Goal: Transaction & Acquisition: Purchase product/service

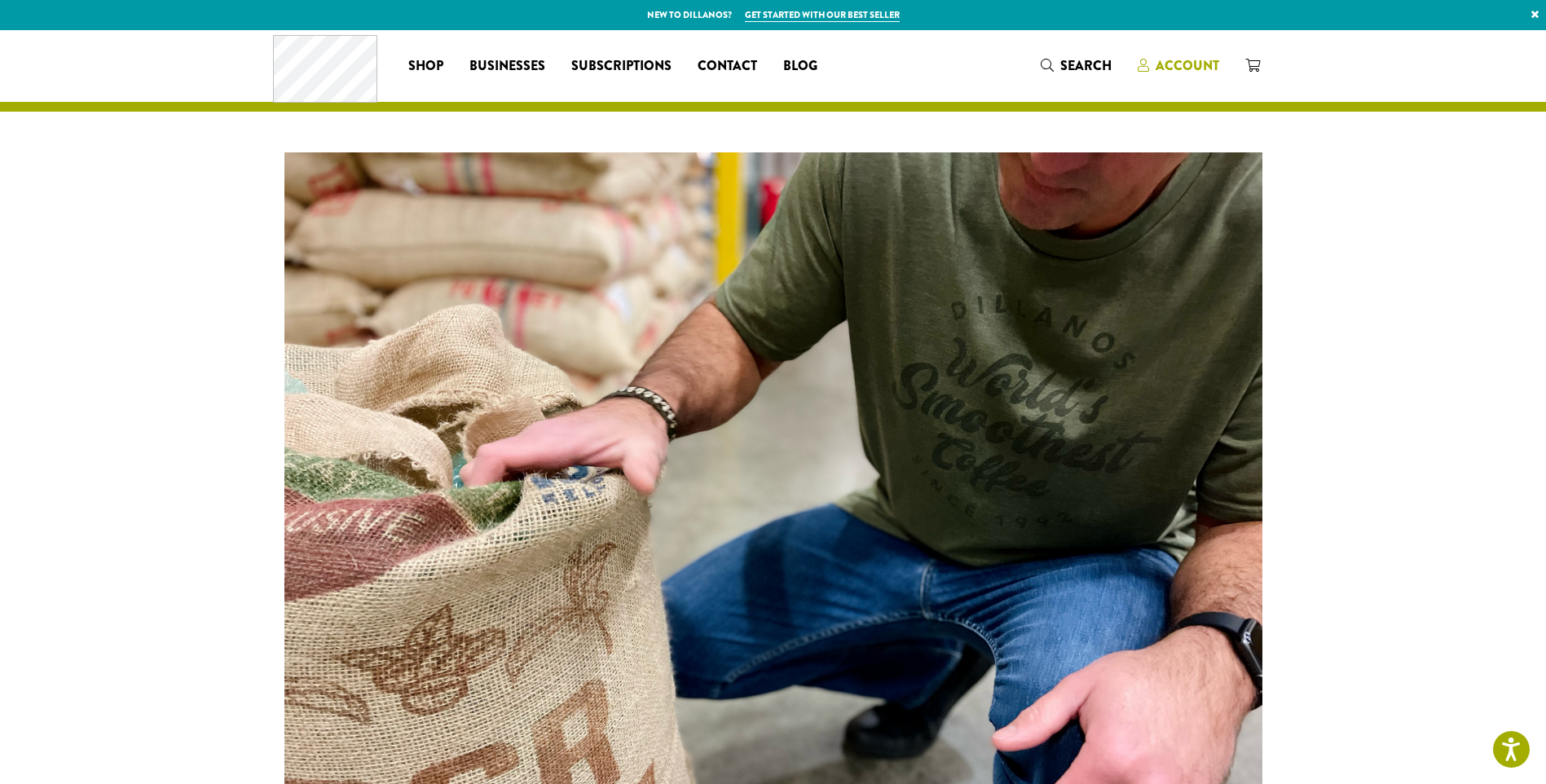
click at [1160, 61] on span "Account" at bounding box center [1187, 65] width 63 height 18
click at [1181, 68] on span "Account" at bounding box center [1187, 65] width 63 height 18
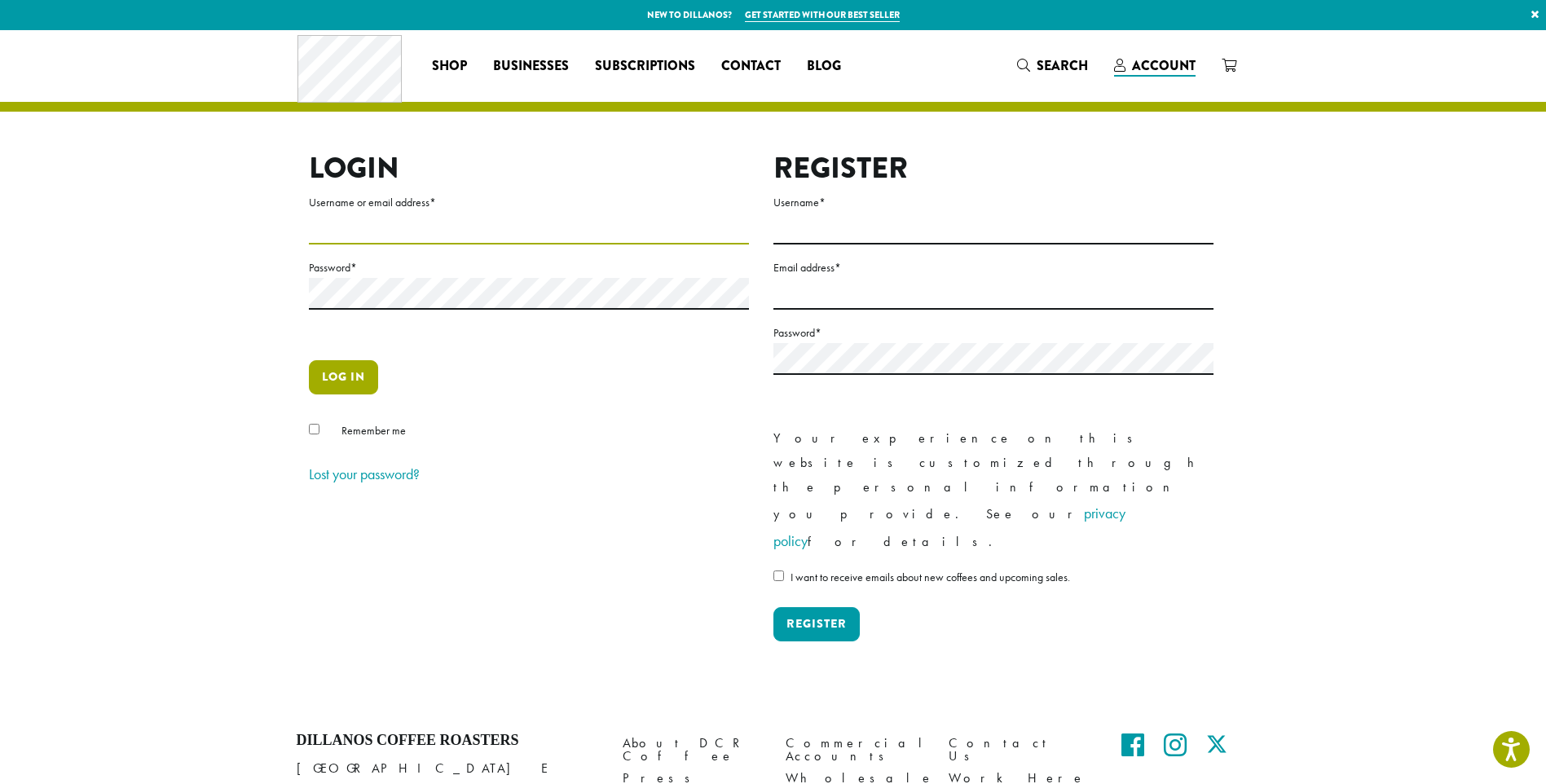
type input "**********"
click at [357, 375] on button "Log in" at bounding box center [343, 376] width 69 height 34
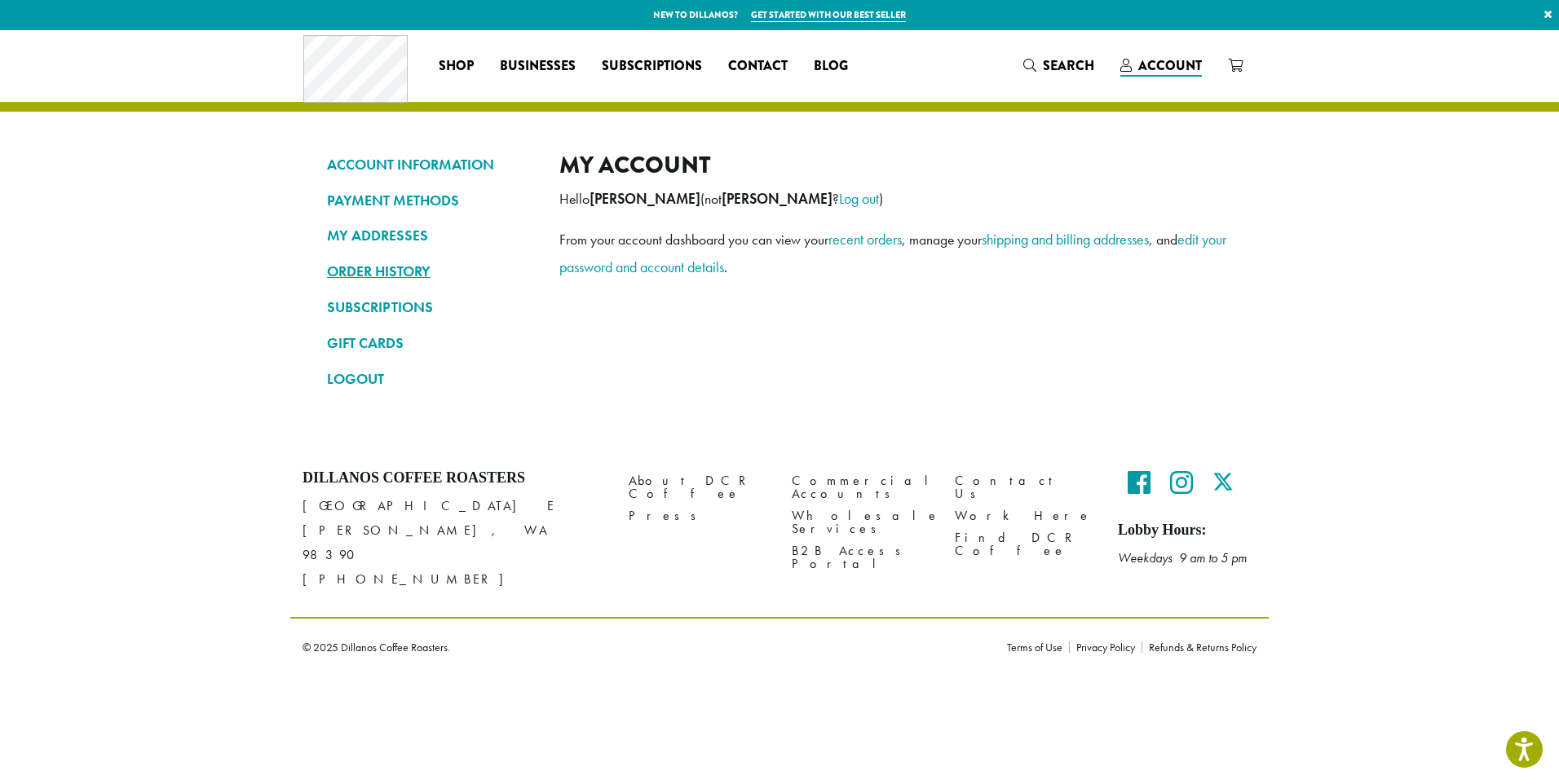
click at [375, 264] on link "ORDER HISTORY" at bounding box center [431, 271] width 208 height 28
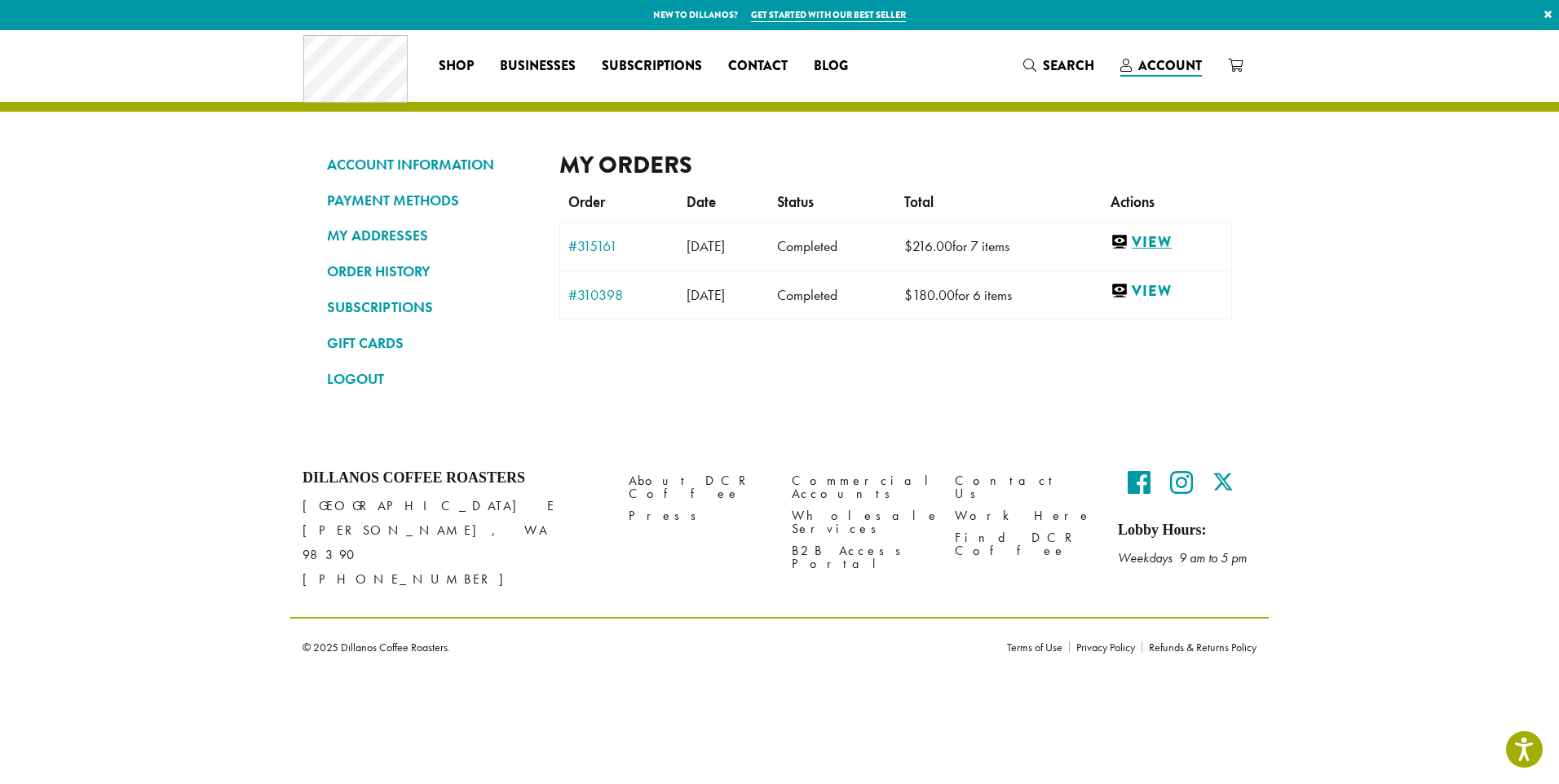
click at [1153, 235] on link "View" at bounding box center [1166, 242] width 112 height 20
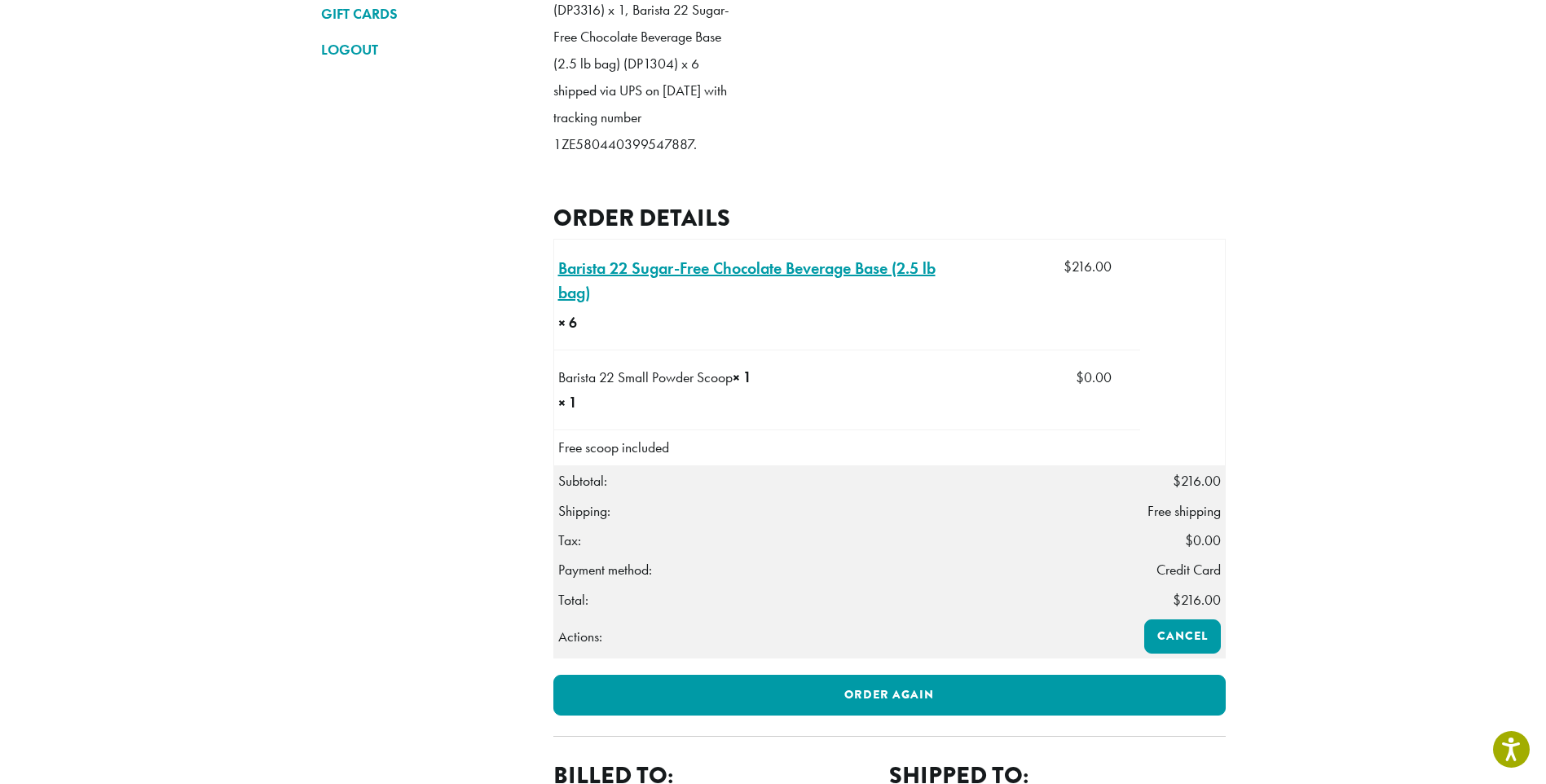
scroll to position [408, 0]
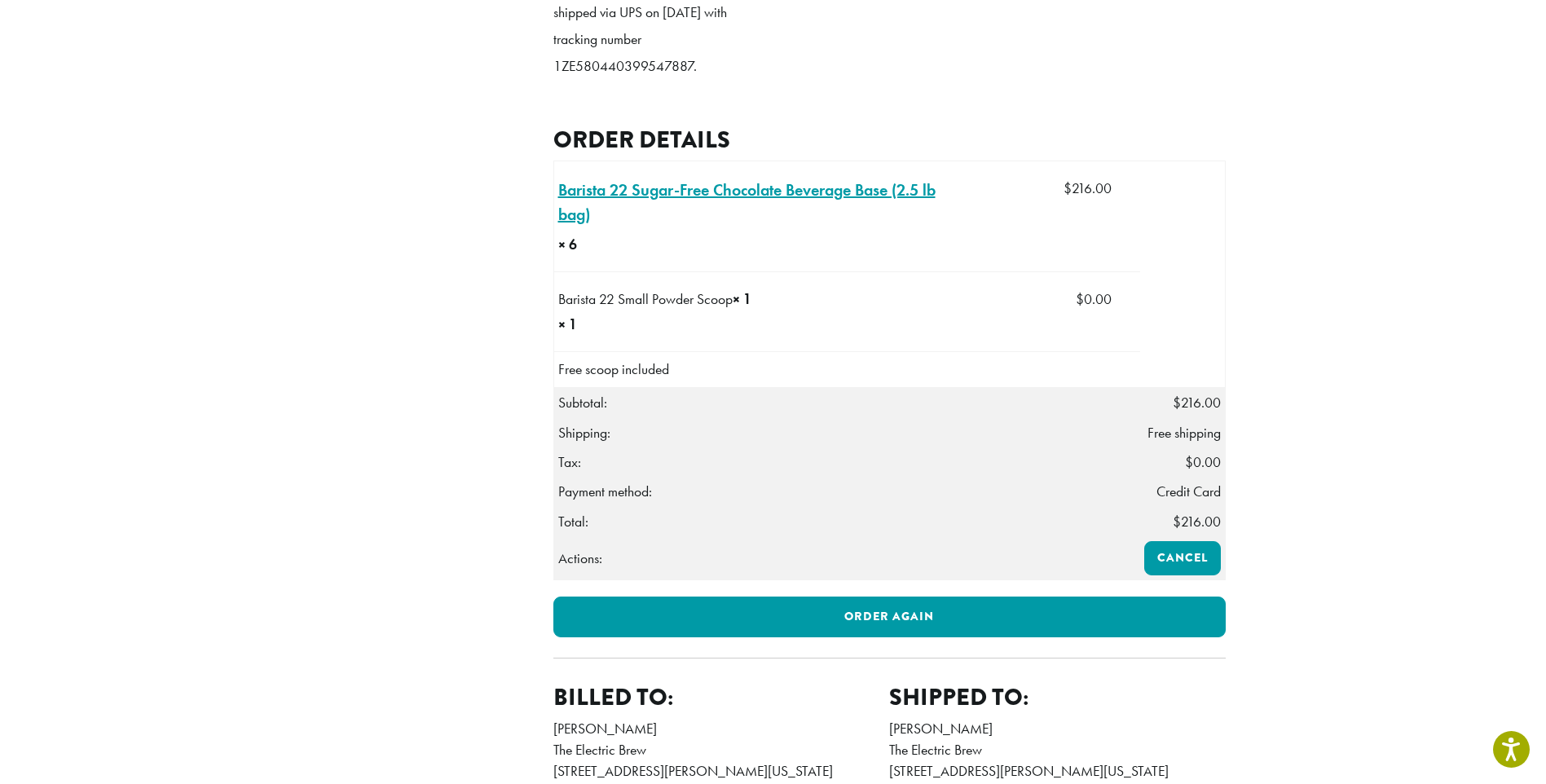
click at [701, 221] on link "Barista 22 Sugar-Free Chocolate Beverage Base (2.5 lb bag) × 6" at bounding box center [756, 202] width 395 height 49
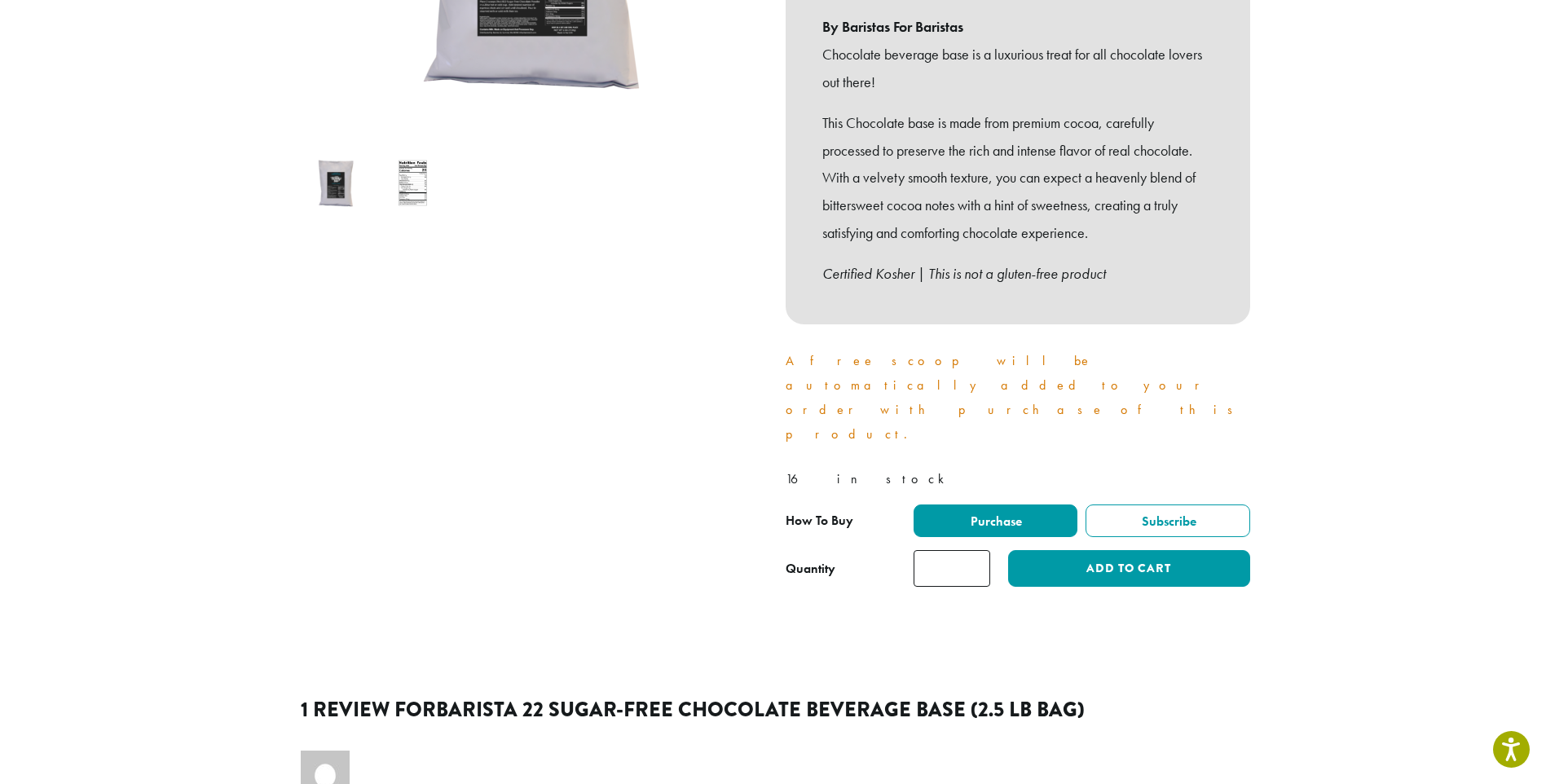
scroll to position [489, 0]
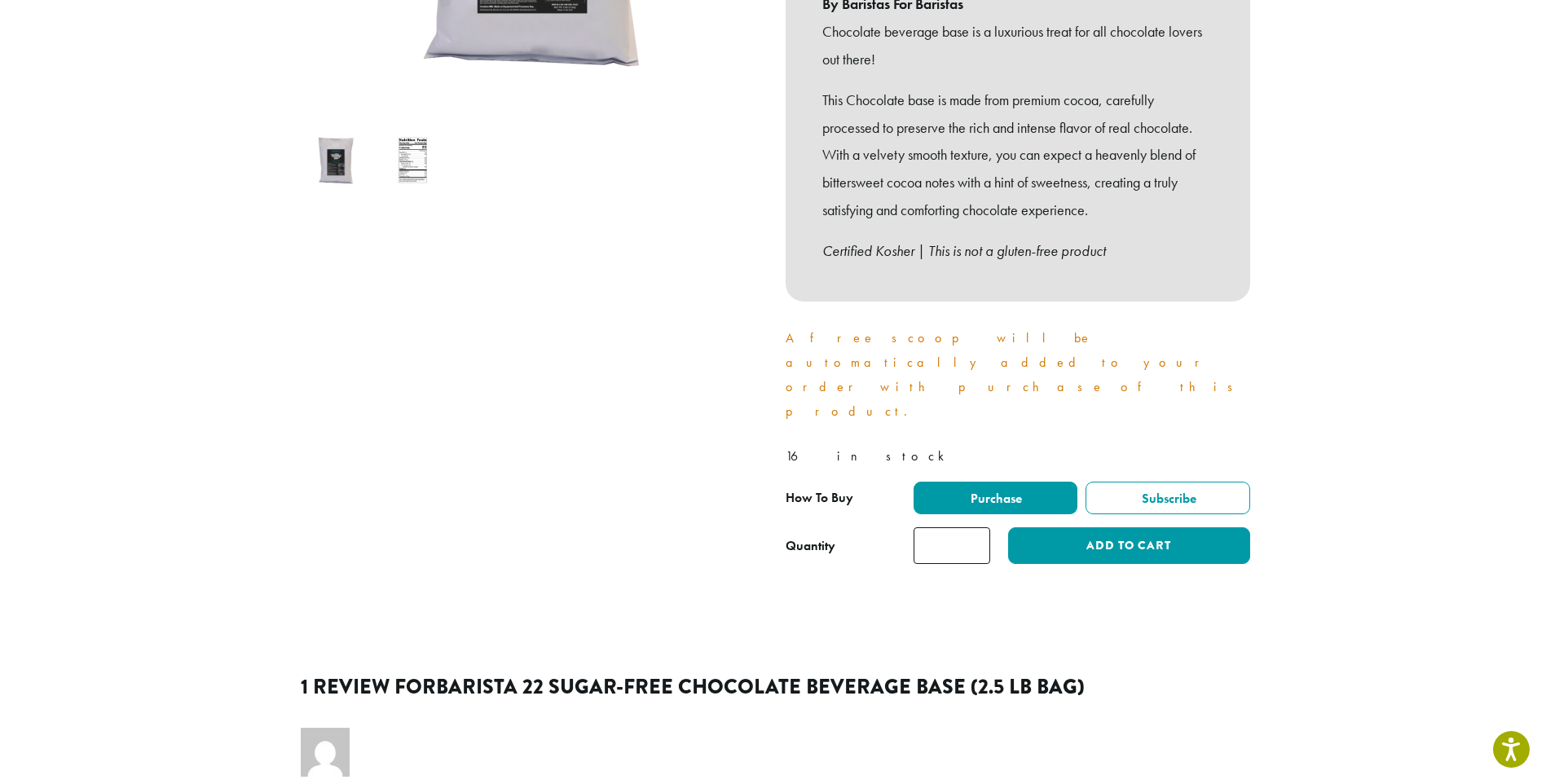
click at [954, 527] on input "*" at bounding box center [952, 546] width 76 height 37
type input "*"
click at [1135, 527] on button "Add to cart" at bounding box center [1129, 546] width 241 height 37
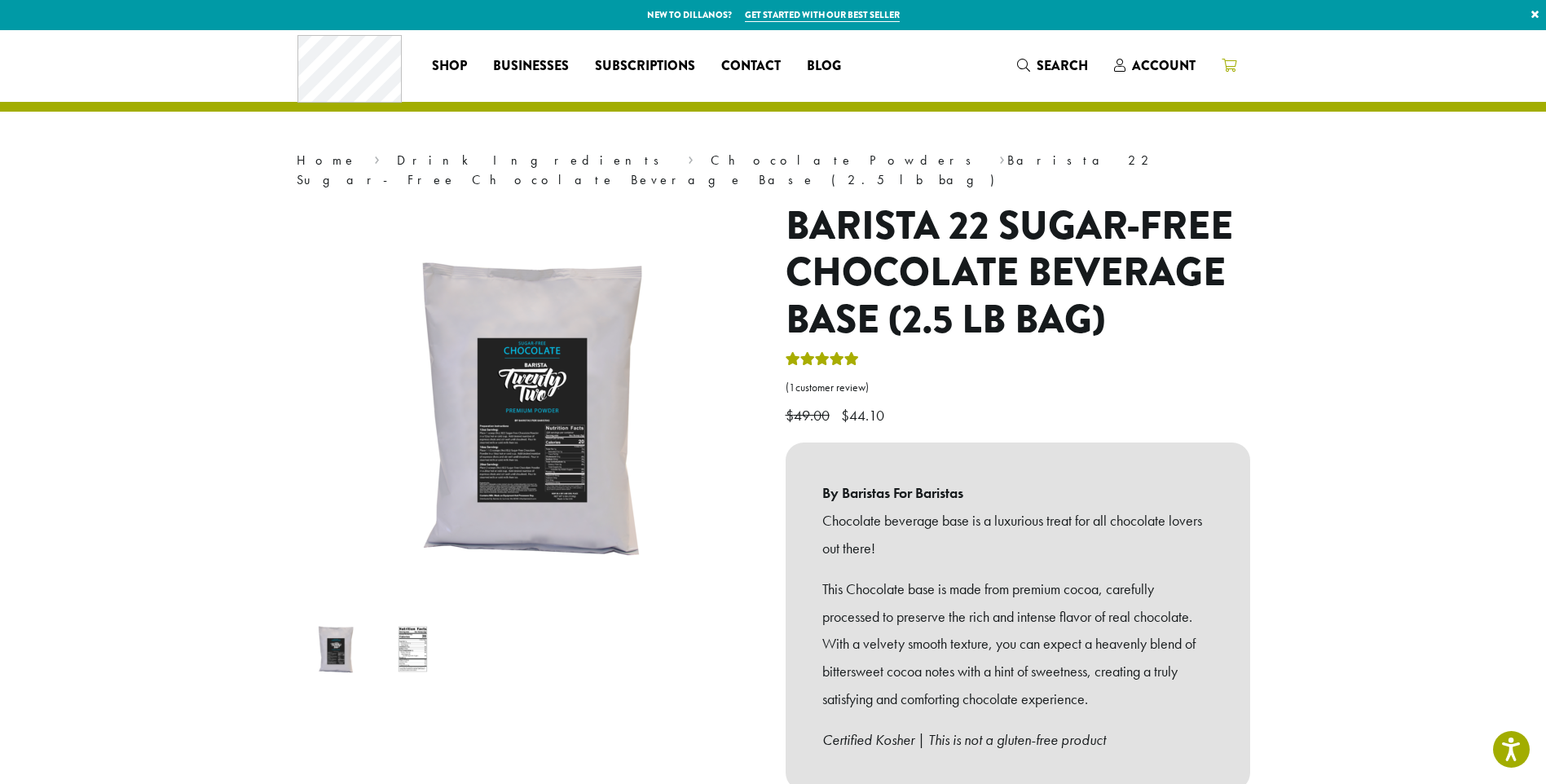
click at [1229, 72] on icon at bounding box center [1229, 65] width 15 height 13
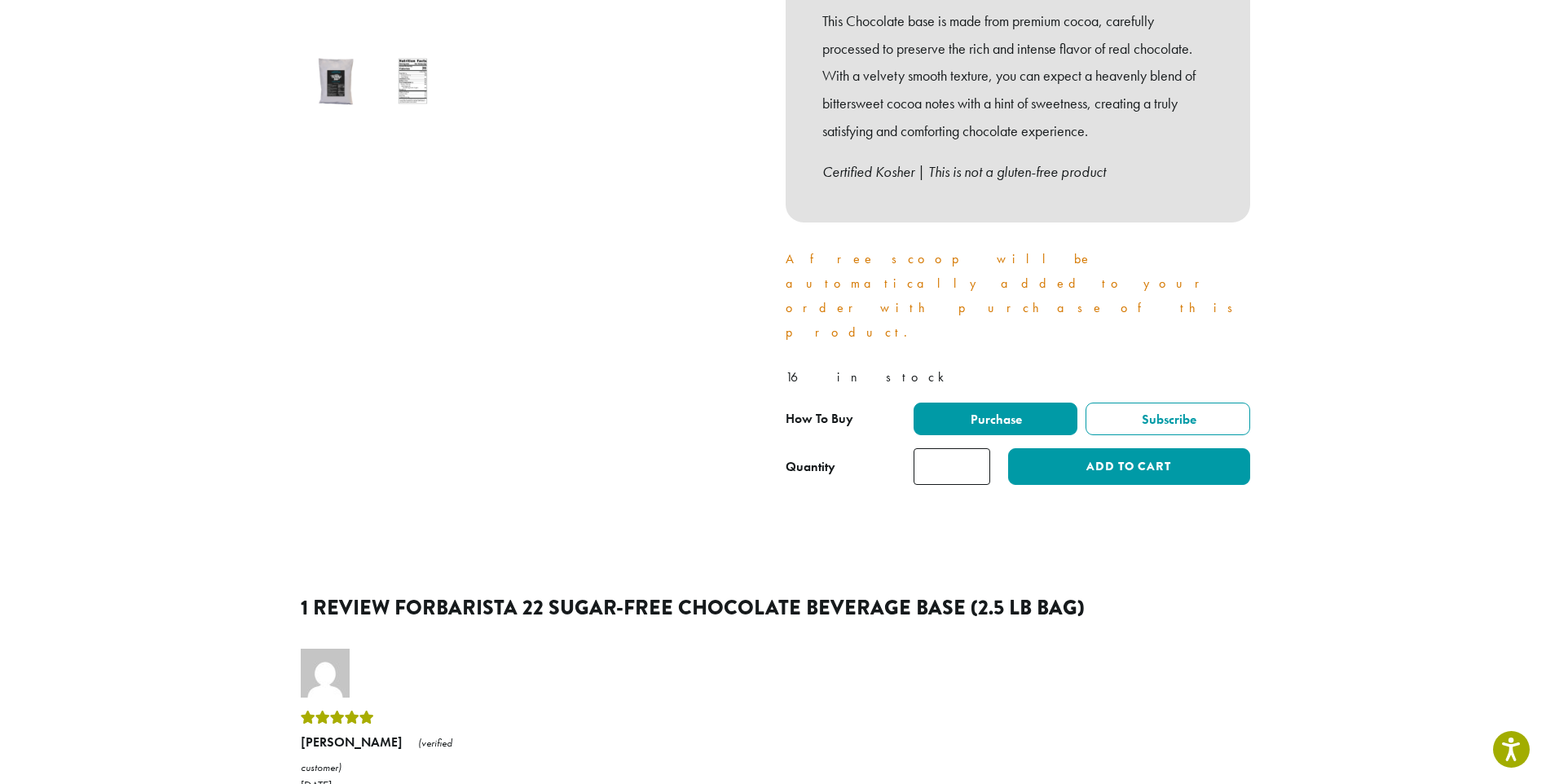
scroll to position [571, 0]
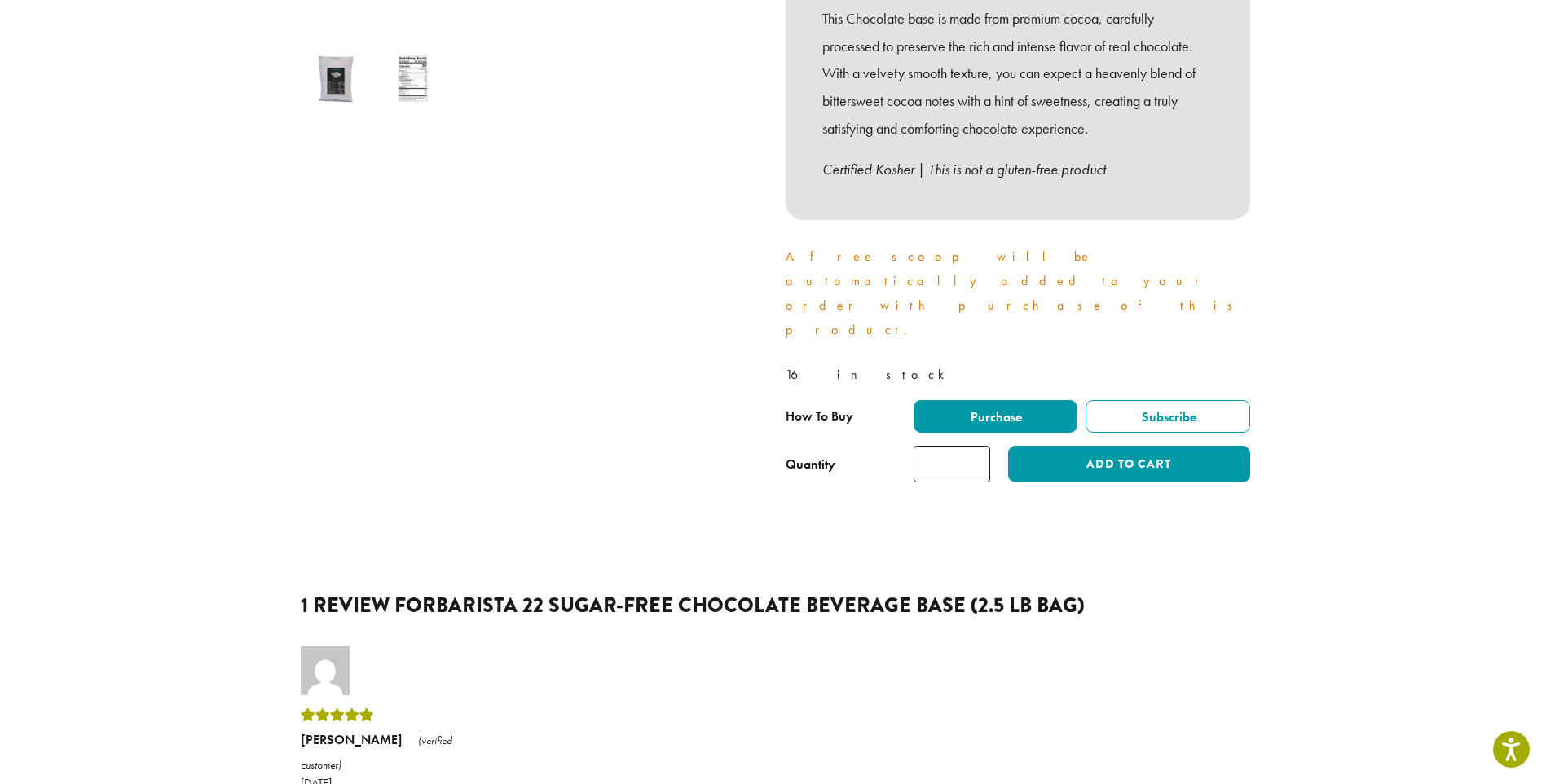
click at [949, 445] on input "*" at bounding box center [952, 464] width 76 height 37
type input "*"
type button "63827"
click at [1102, 445] on button "Add to cart" at bounding box center [1129, 464] width 241 height 37
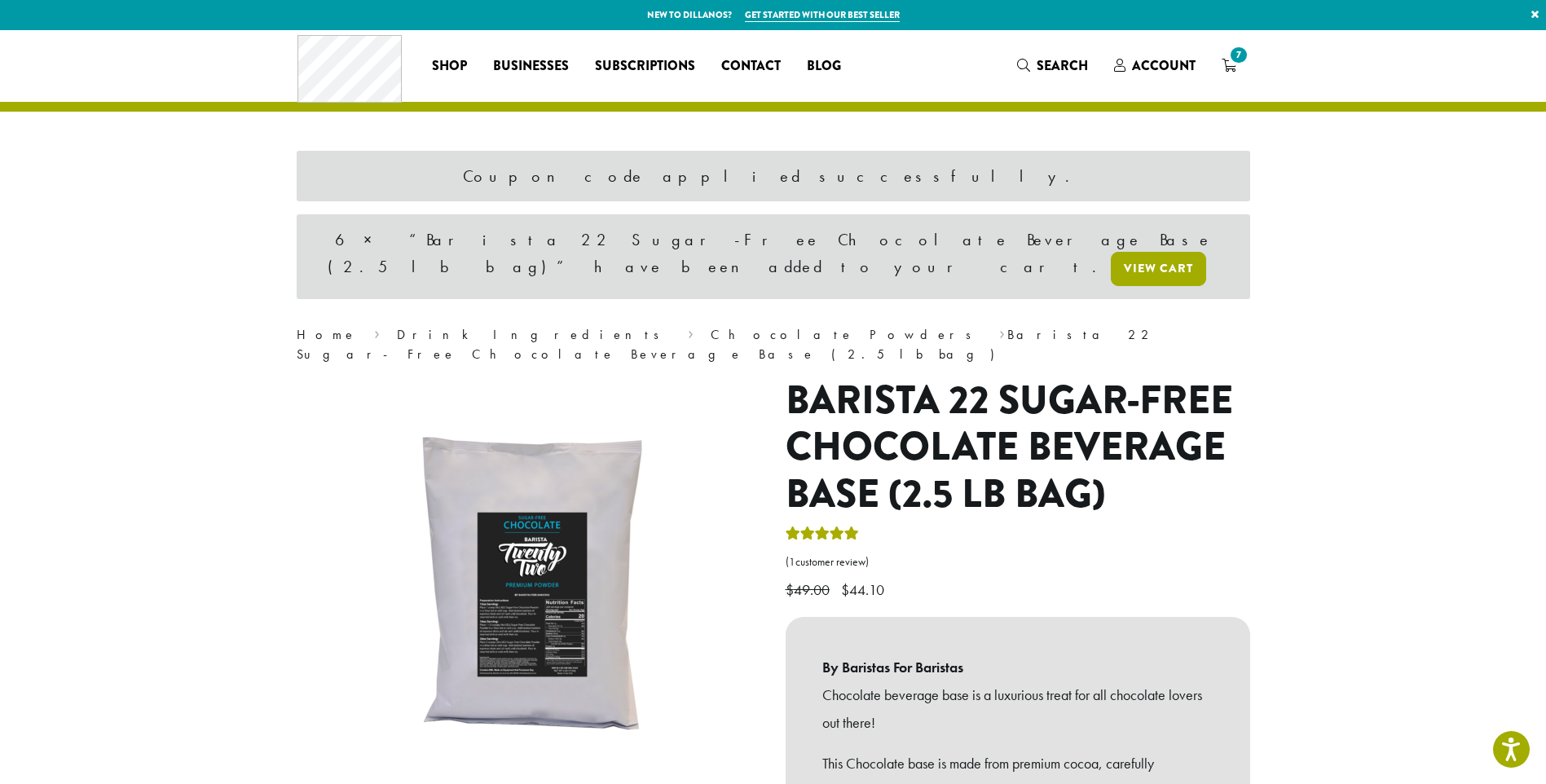
click at [1111, 252] on link "View cart" at bounding box center [1159, 269] width 96 height 34
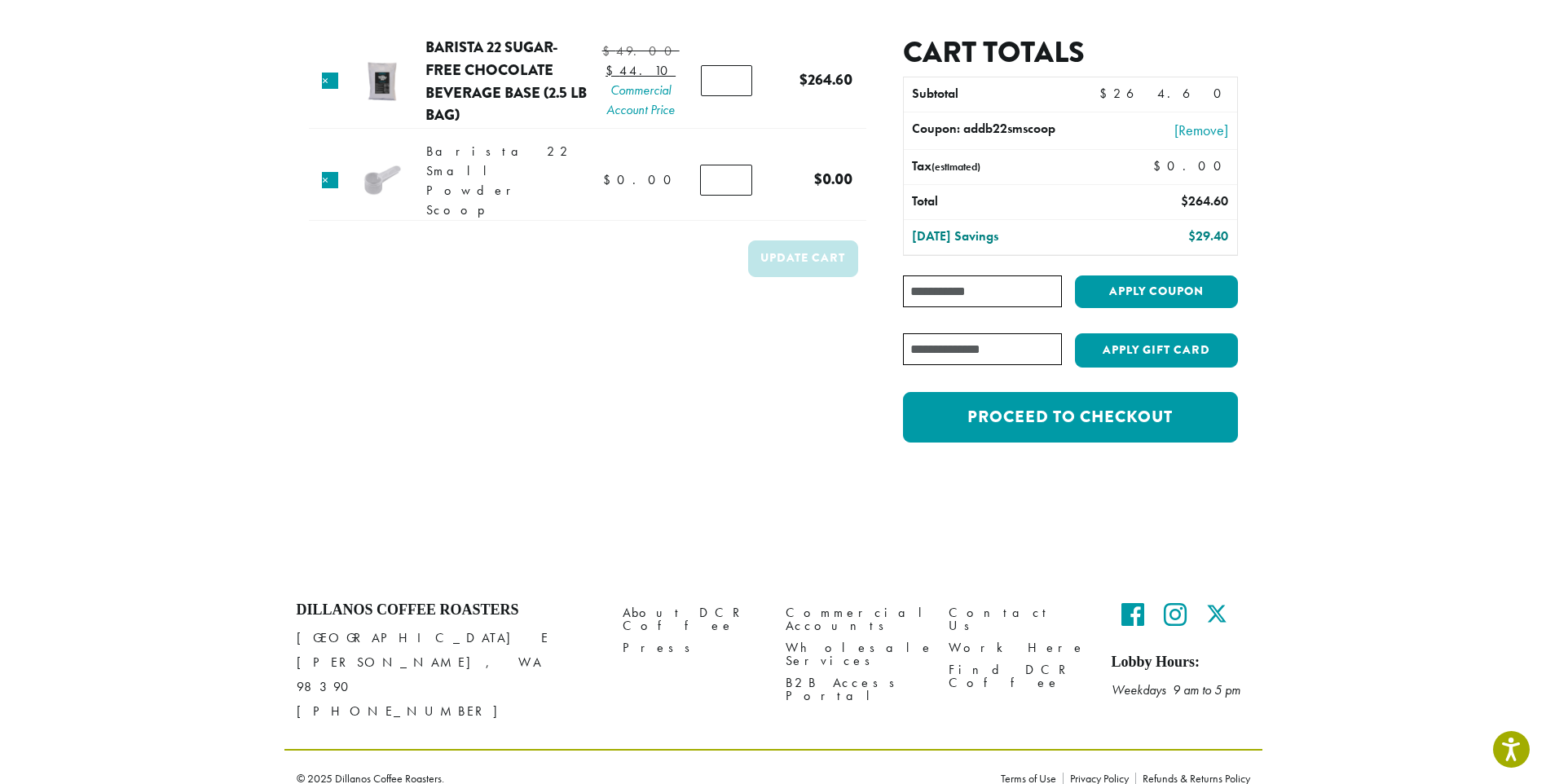
scroll to position [117, 0]
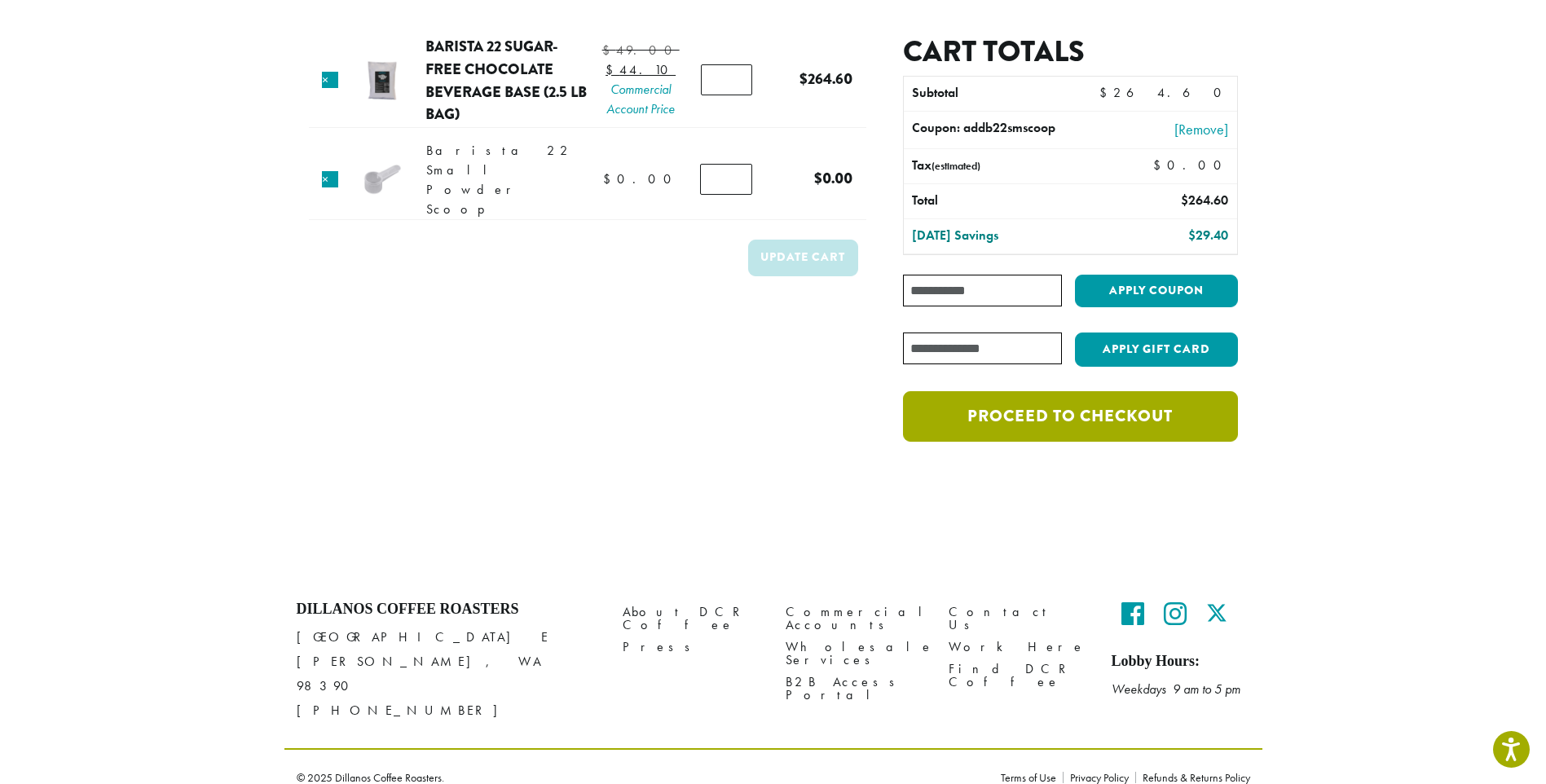
click at [1044, 413] on link "Proceed to checkout" at bounding box center [1069, 416] width 334 height 51
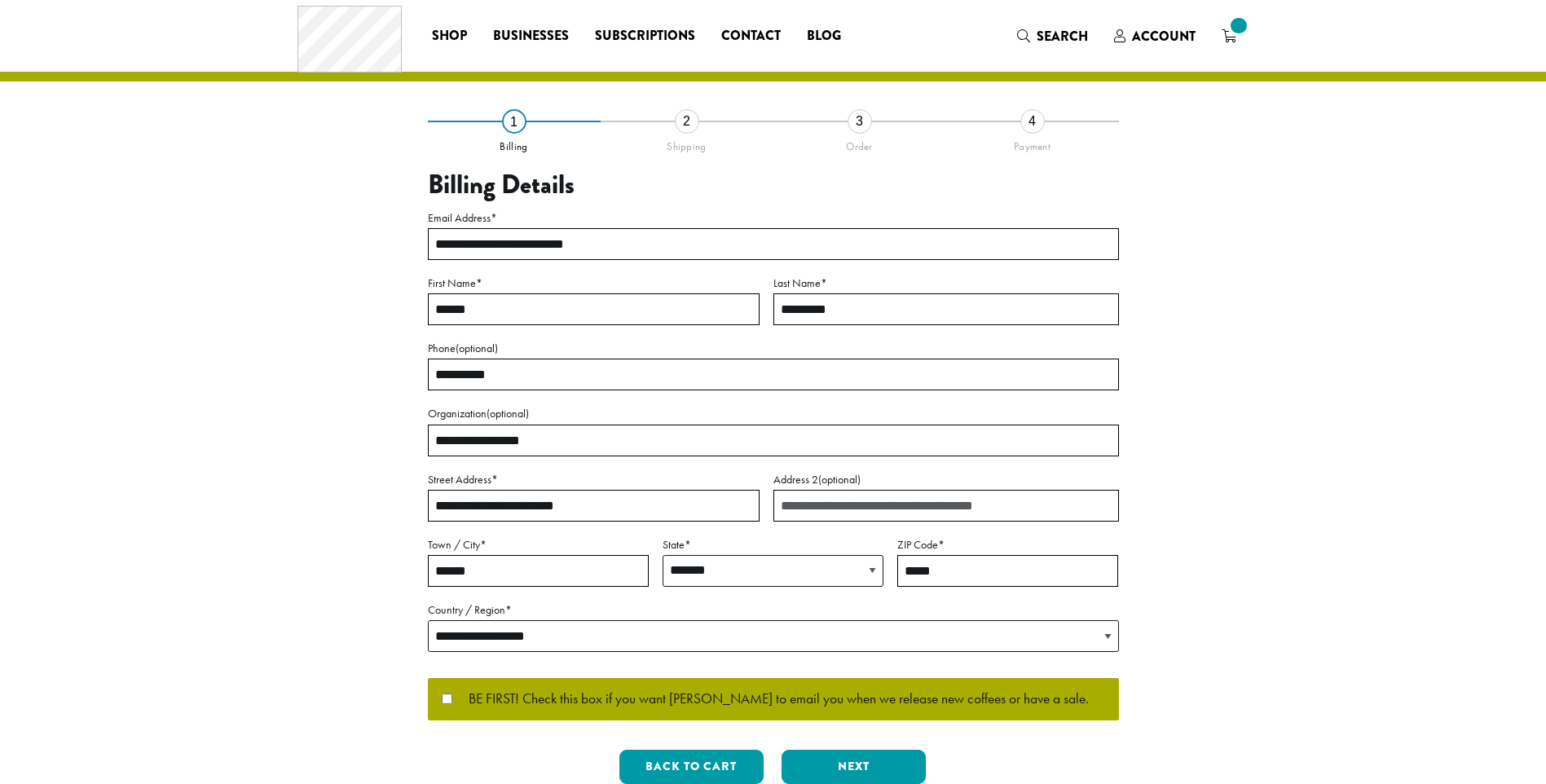
select select "**"
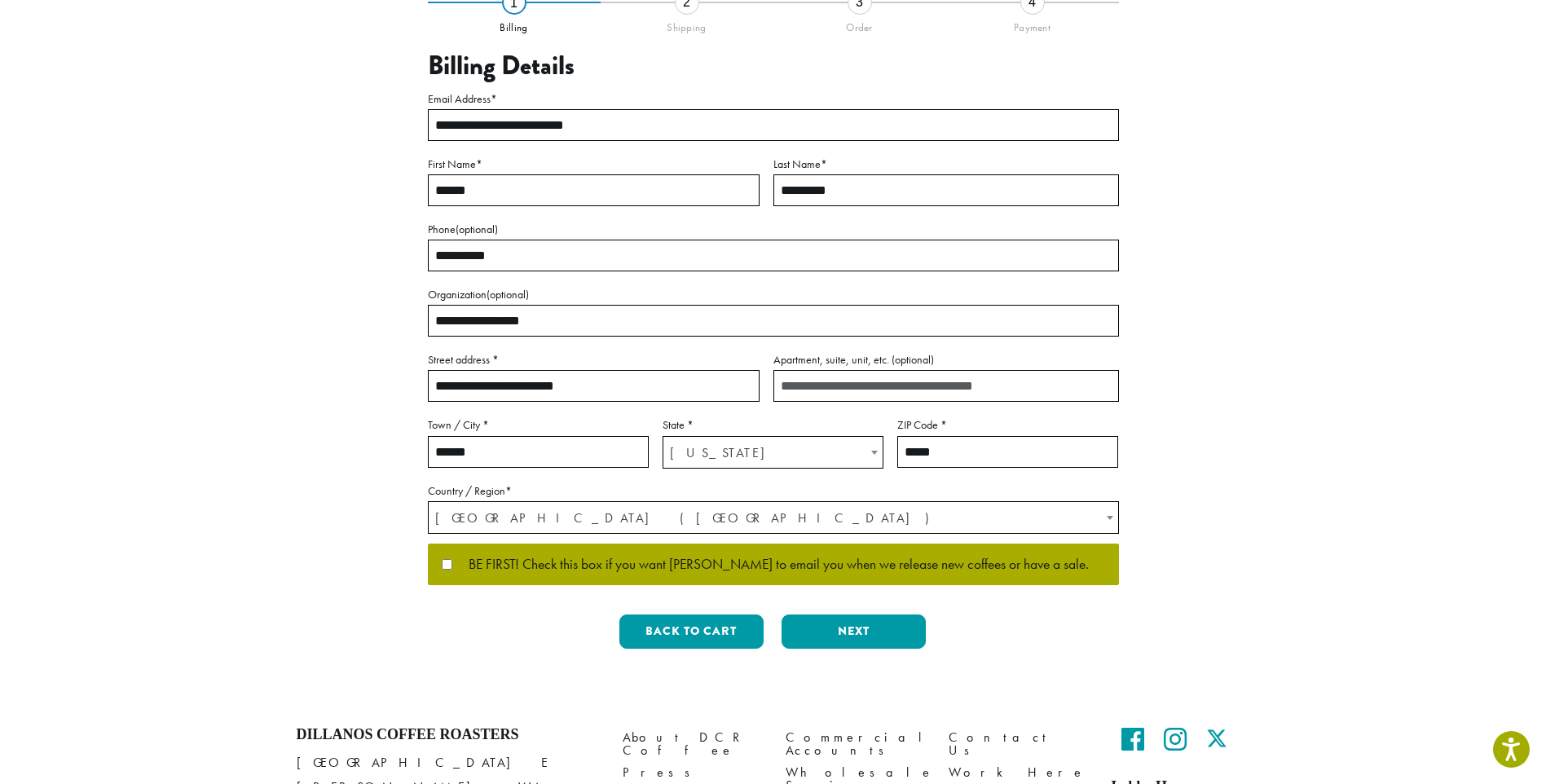
scroll to position [163, 0]
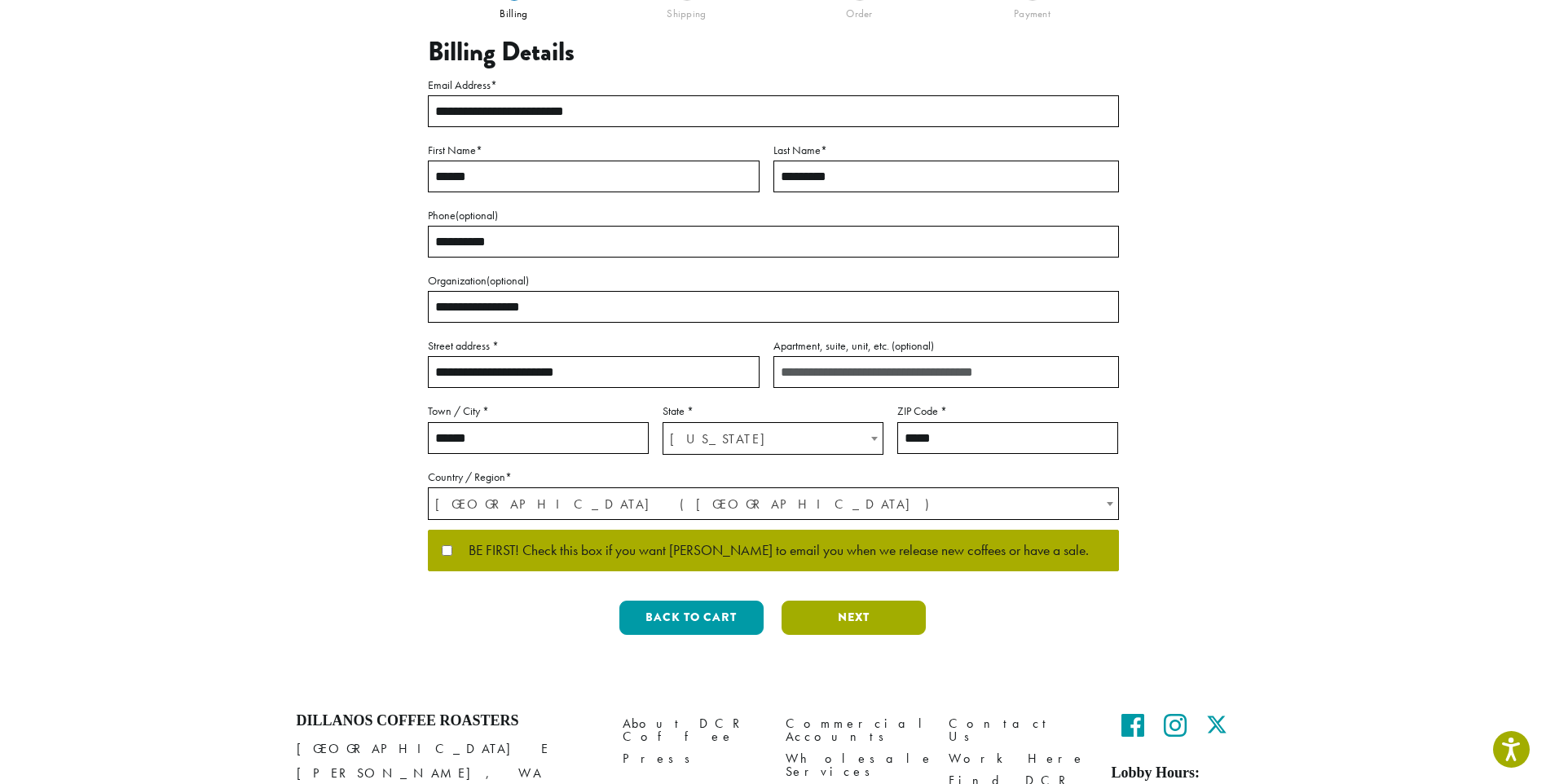
click at [861, 629] on button "Next" at bounding box center [853, 617] width 144 height 34
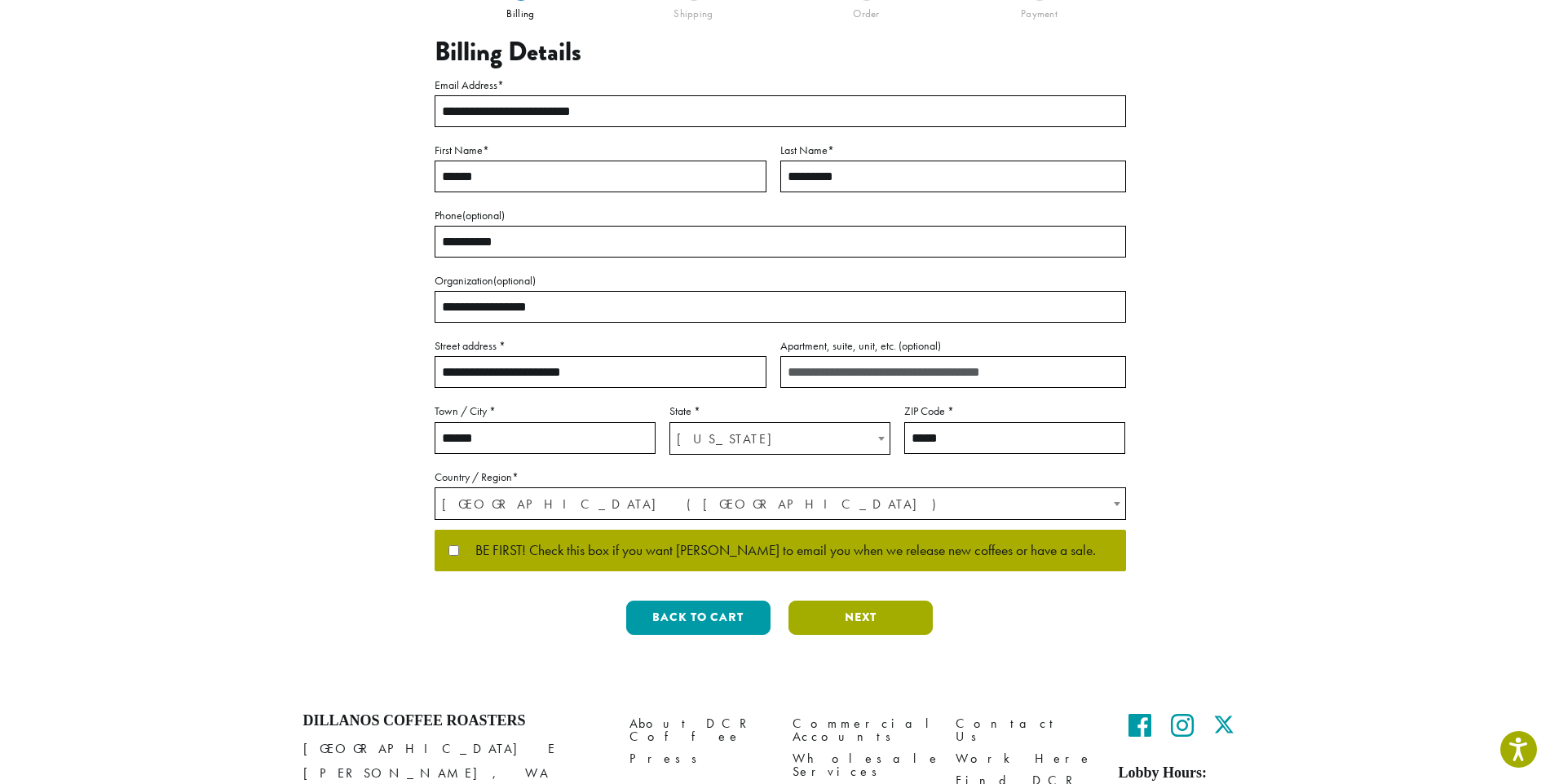
scroll to position [0, 0]
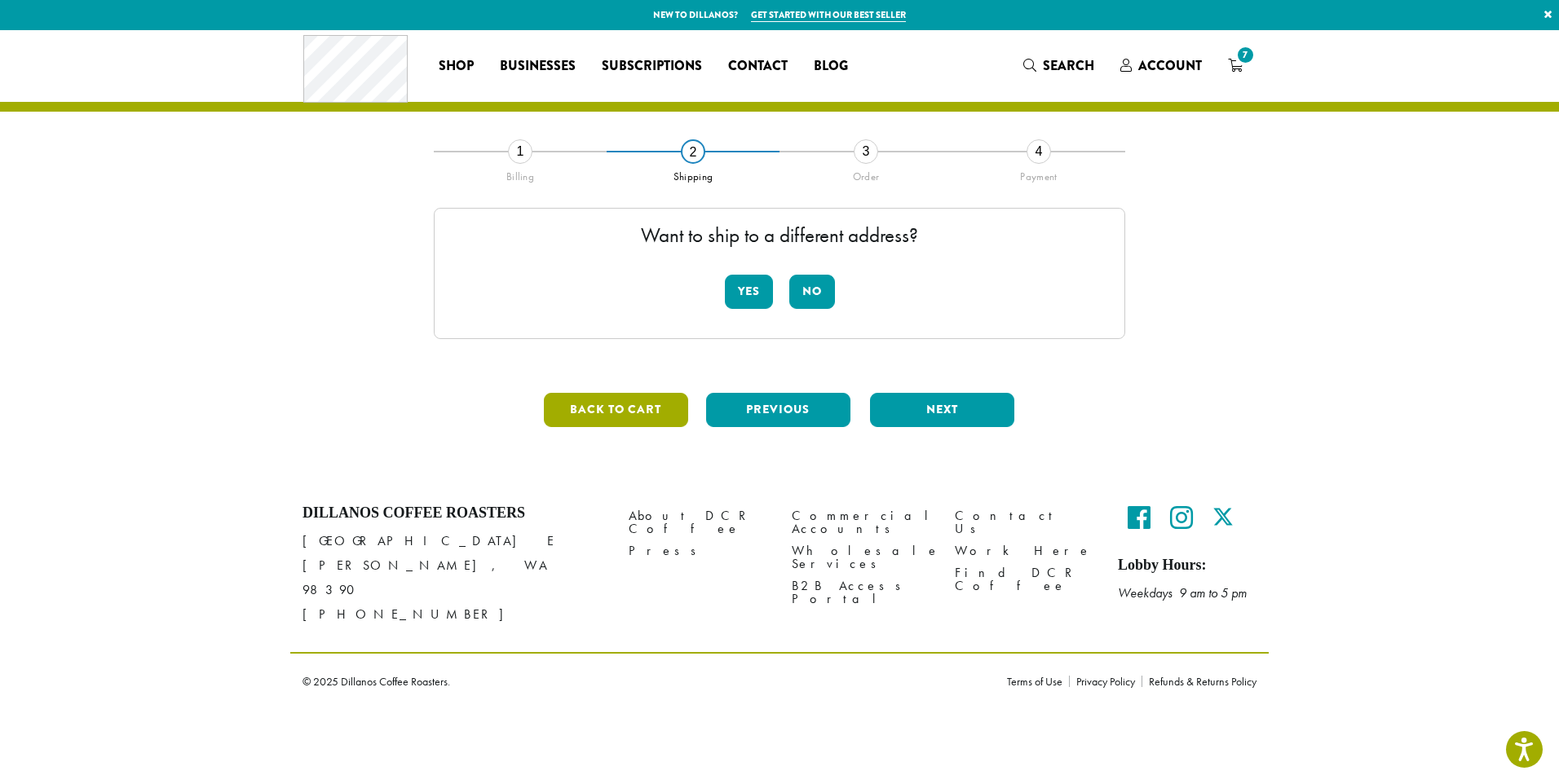
click at [593, 417] on button "Back to cart" at bounding box center [616, 409] width 144 height 34
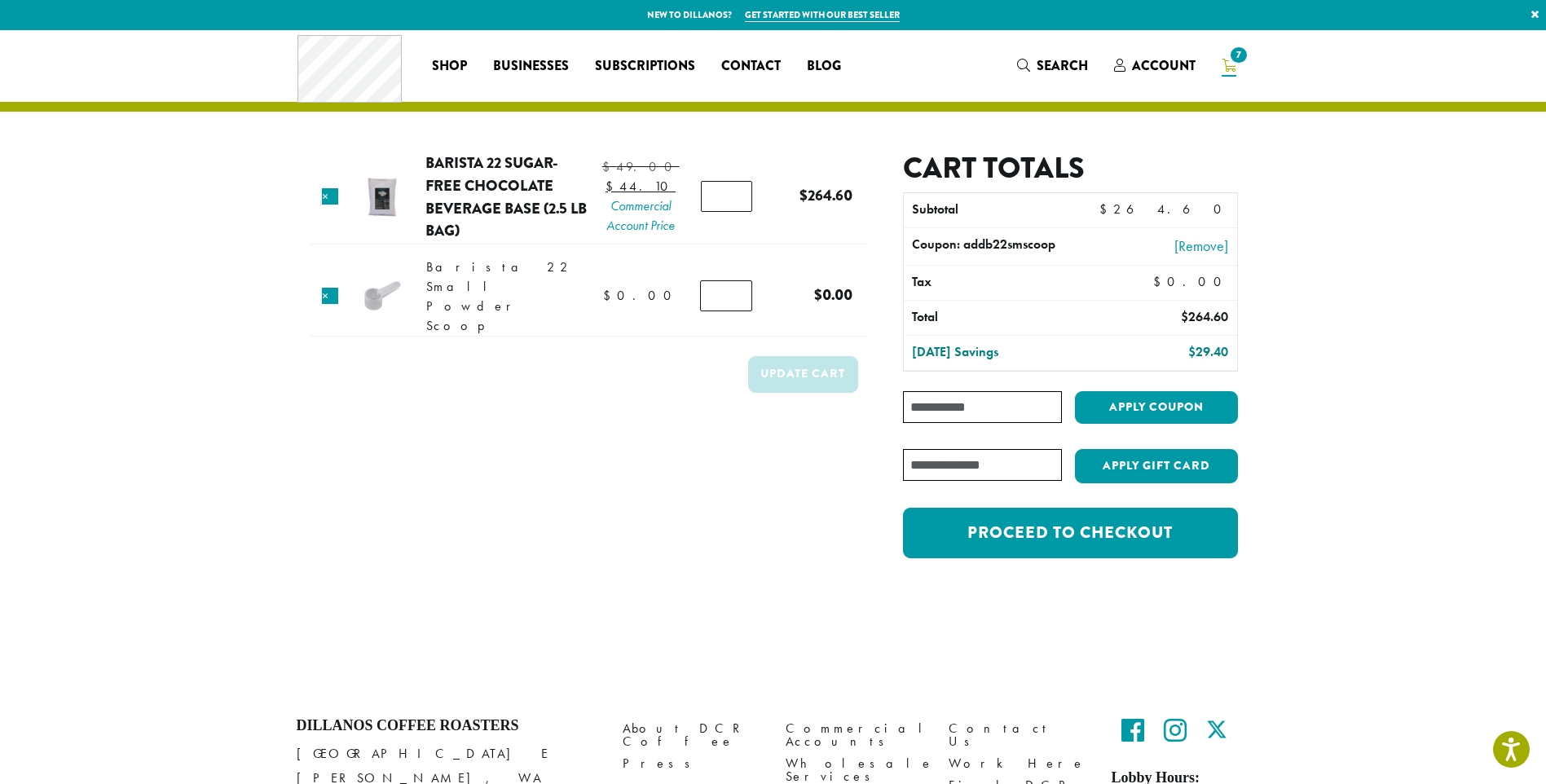
scroll to position [82, 0]
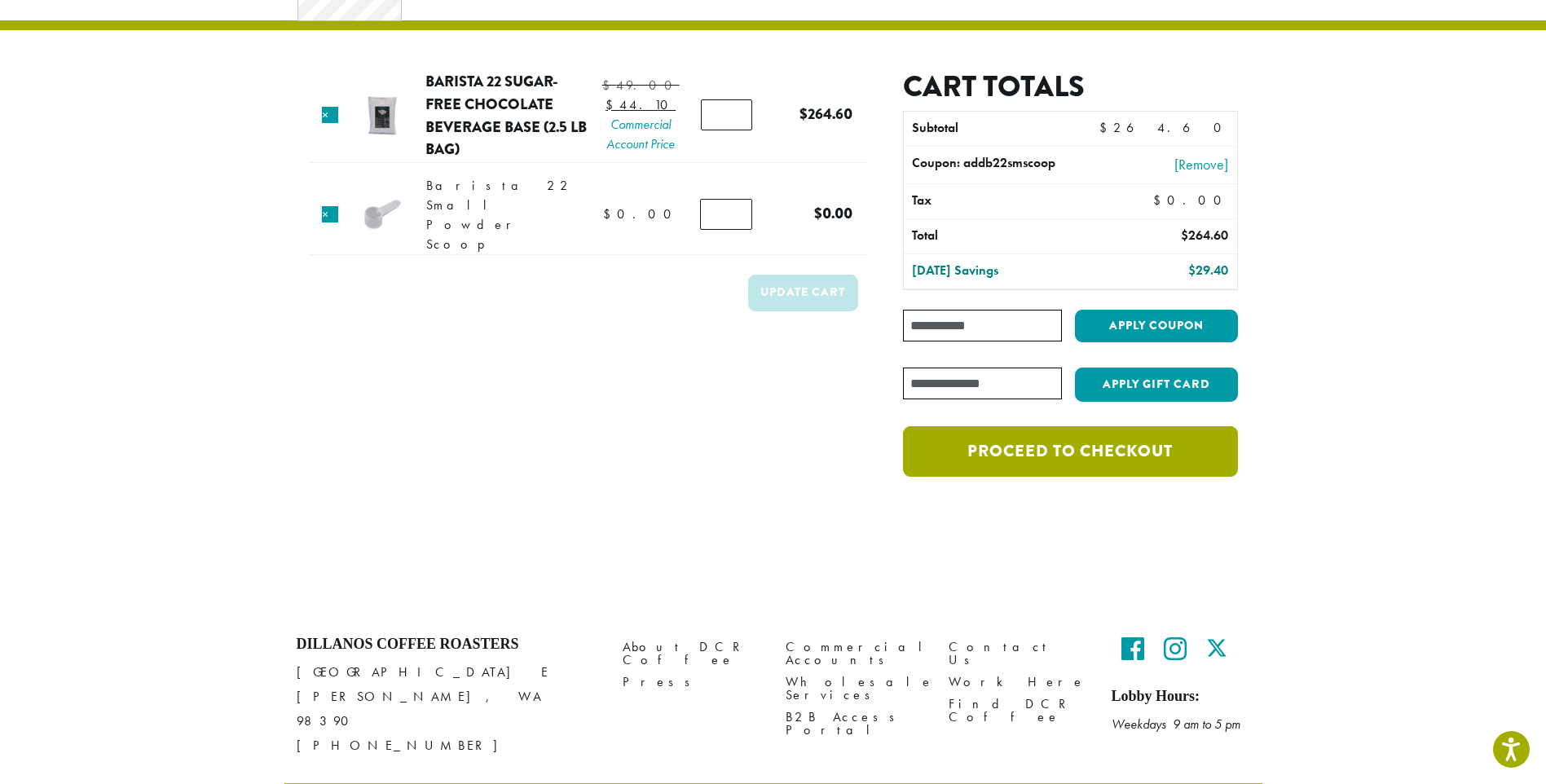
click at [1082, 439] on link "Proceed to checkout" at bounding box center [1069, 451] width 334 height 51
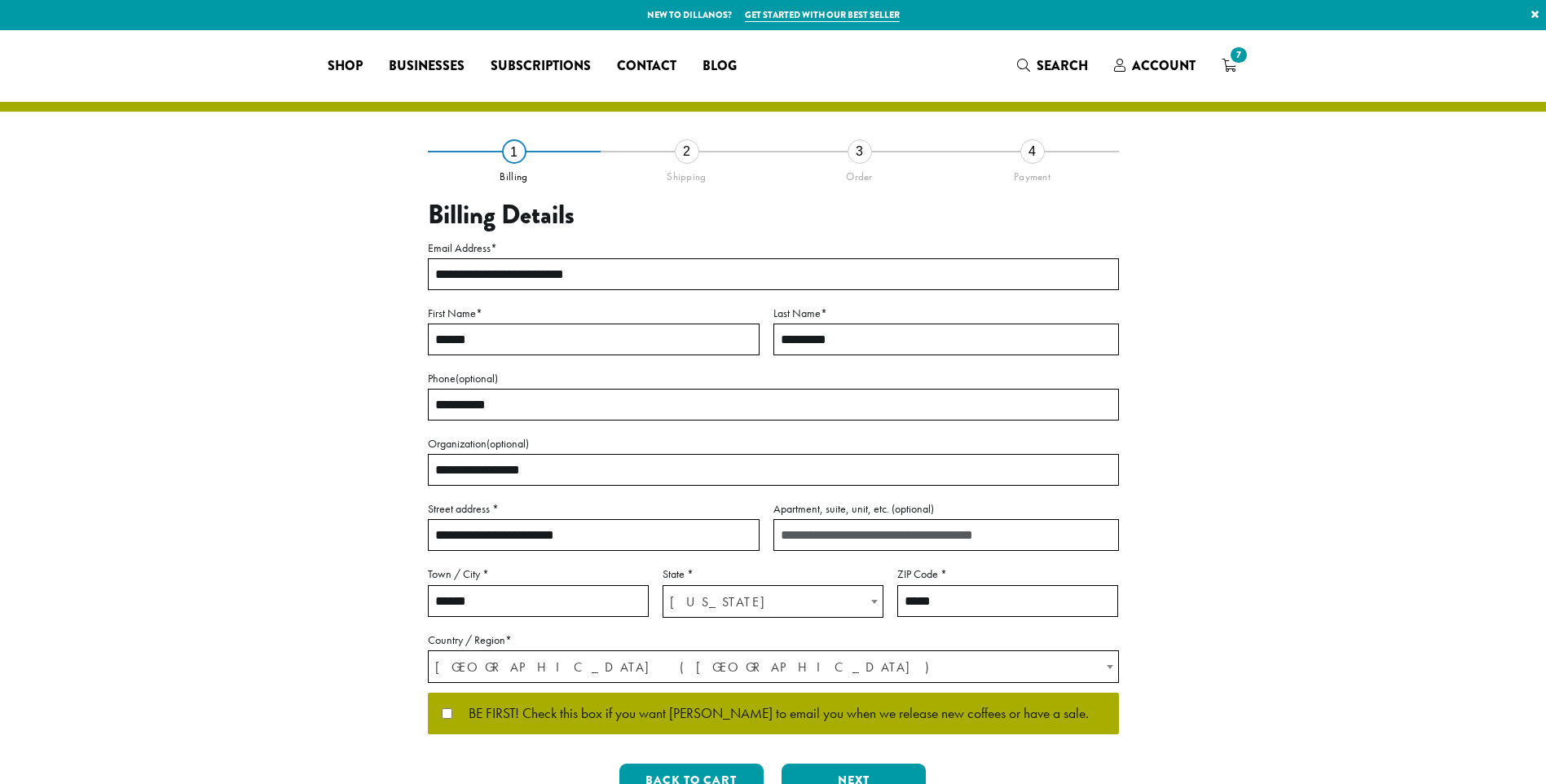
select select "**"
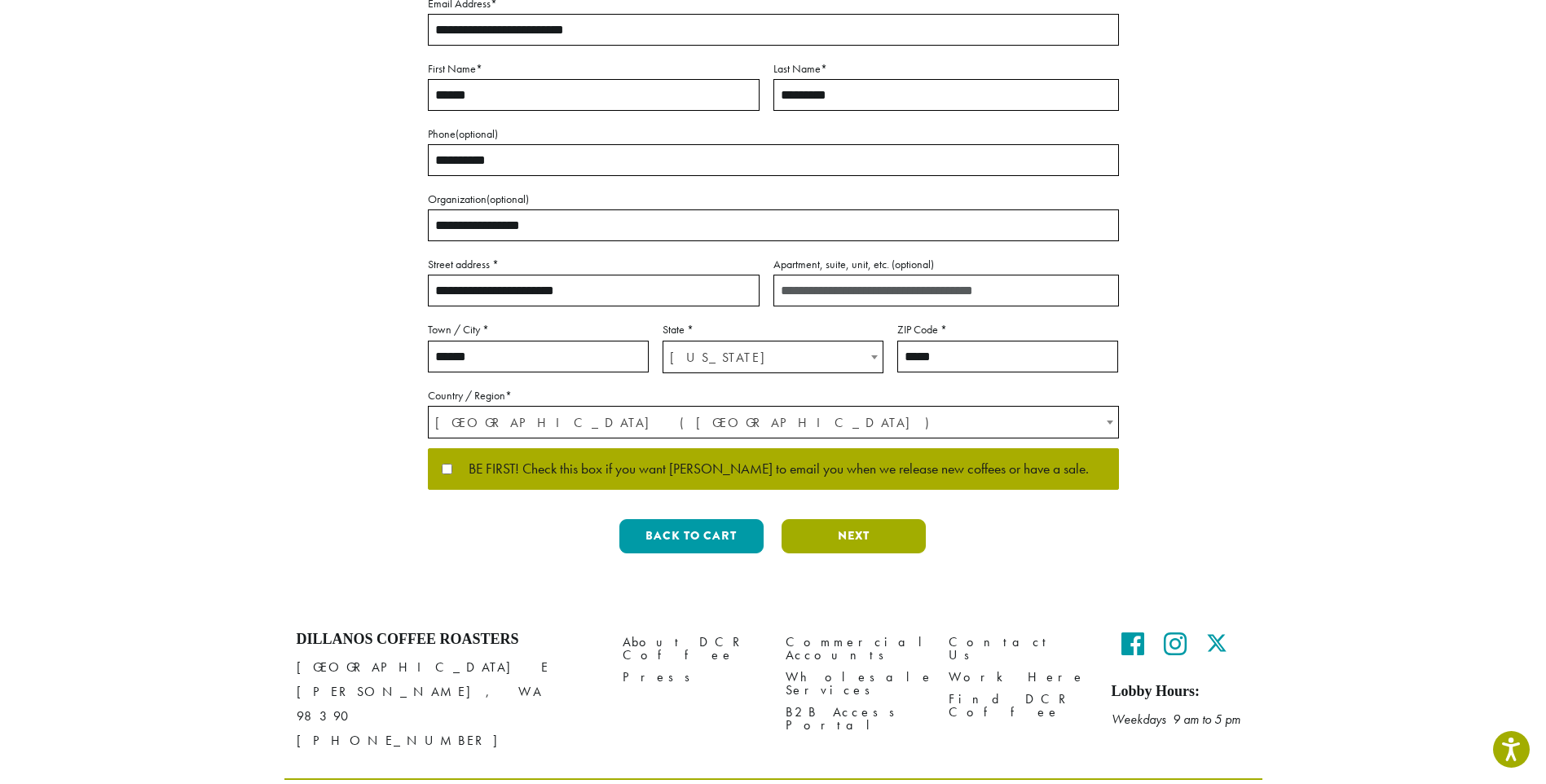
click at [843, 542] on button "Next" at bounding box center [853, 536] width 144 height 34
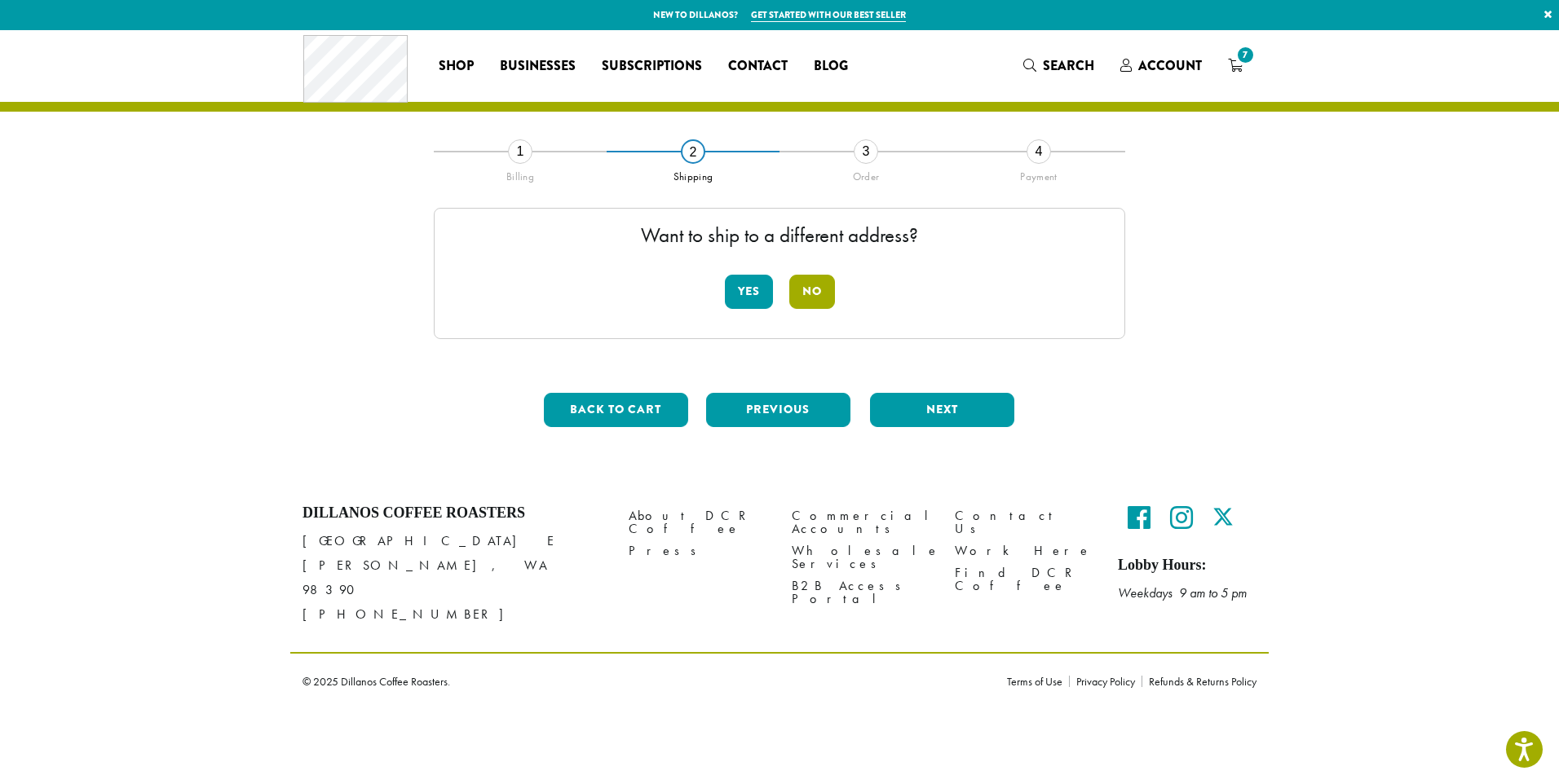
click at [828, 283] on button "No" at bounding box center [812, 291] width 46 height 34
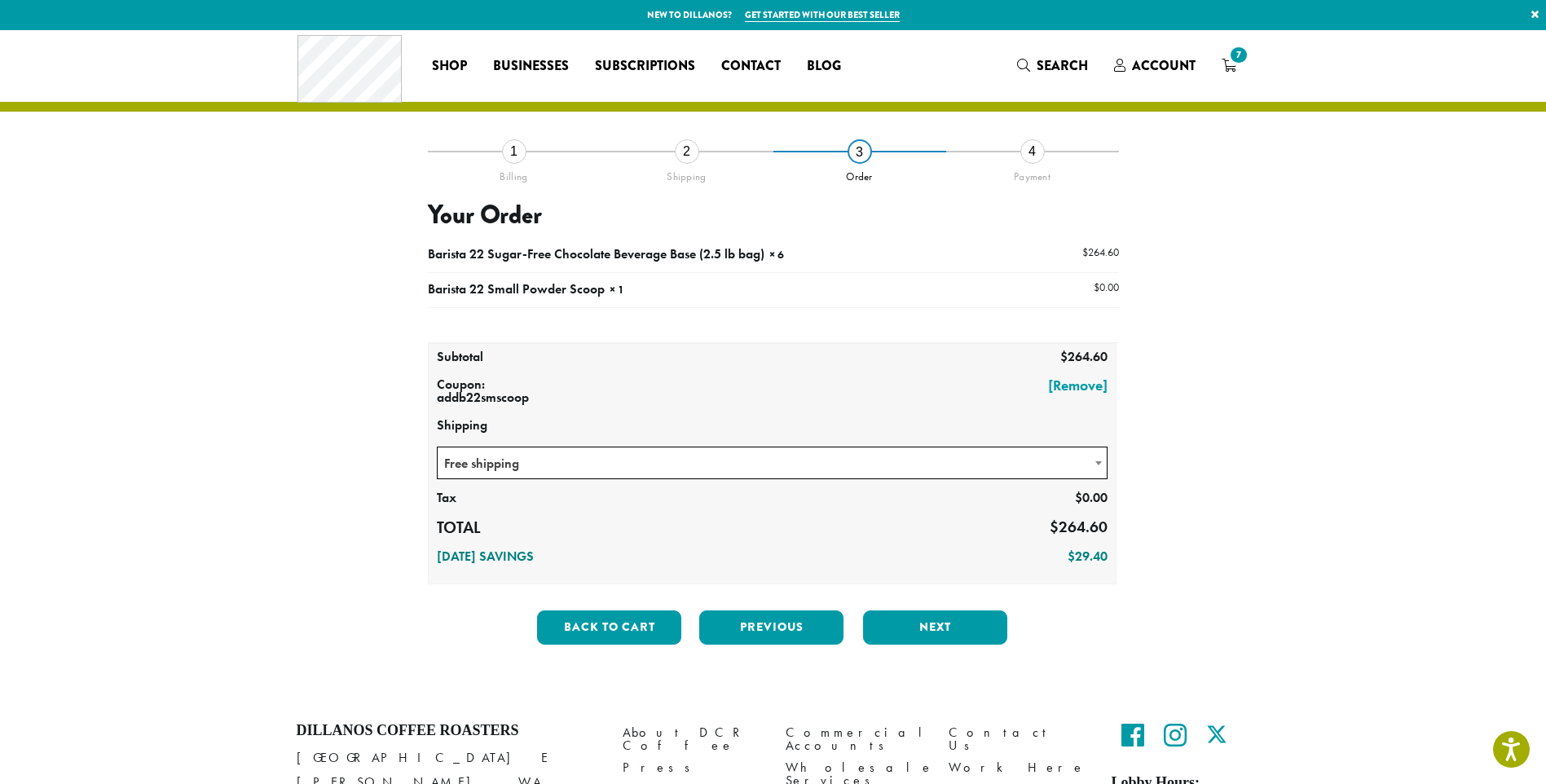
click at [883, 469] on span "Free shipping" at bounding box center [773, 463] width 670 height 32
click at [1333, 454] on section "**********" at bounding box center [773, 363] width 1546 height 667
click at [938, 635] on button "Next" at bounding box center [935, 627] width 144 height 34
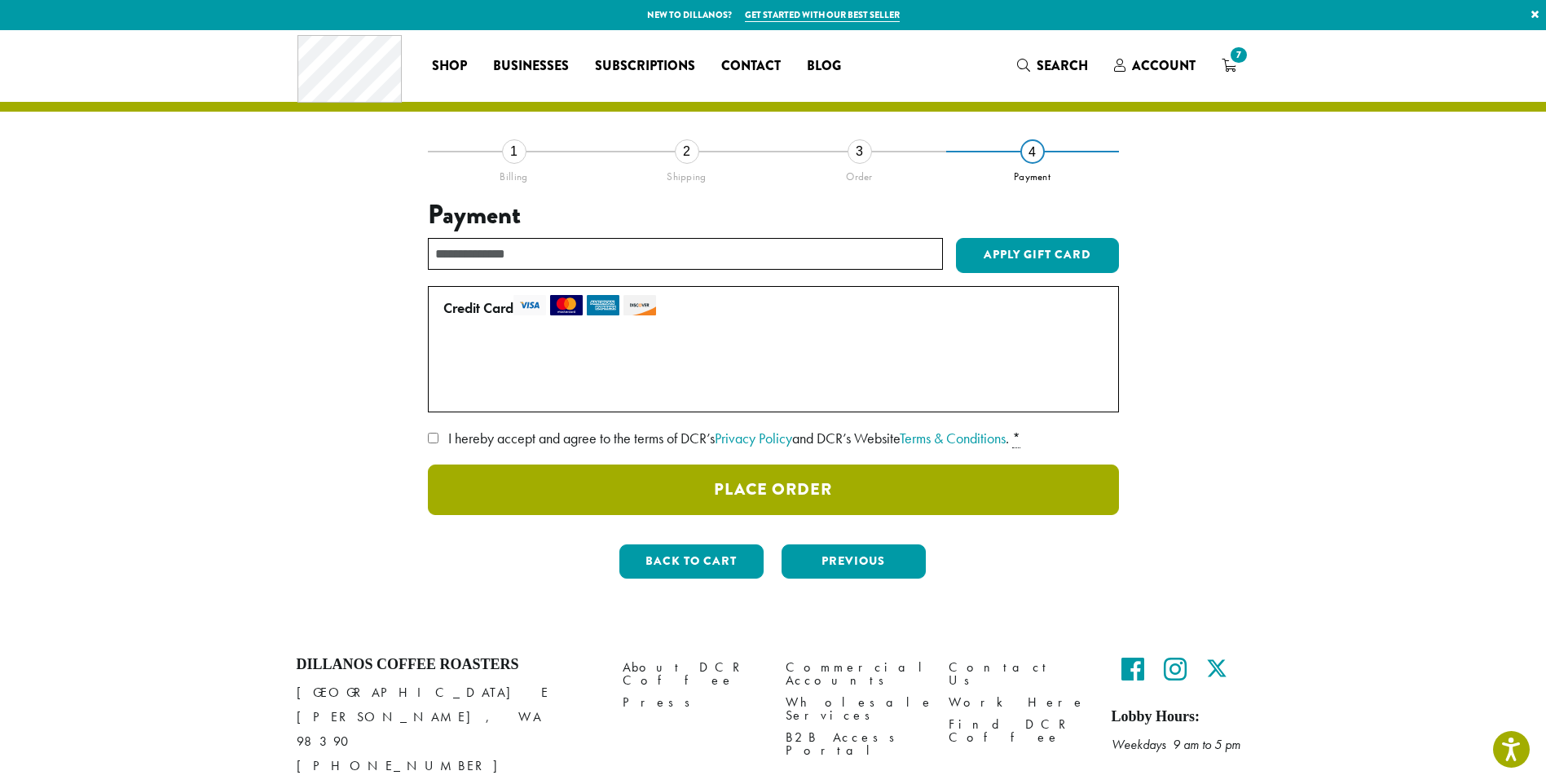
click at [836, 489] on button "Place Order" at bounding box center [773, 490] width 691 height 51
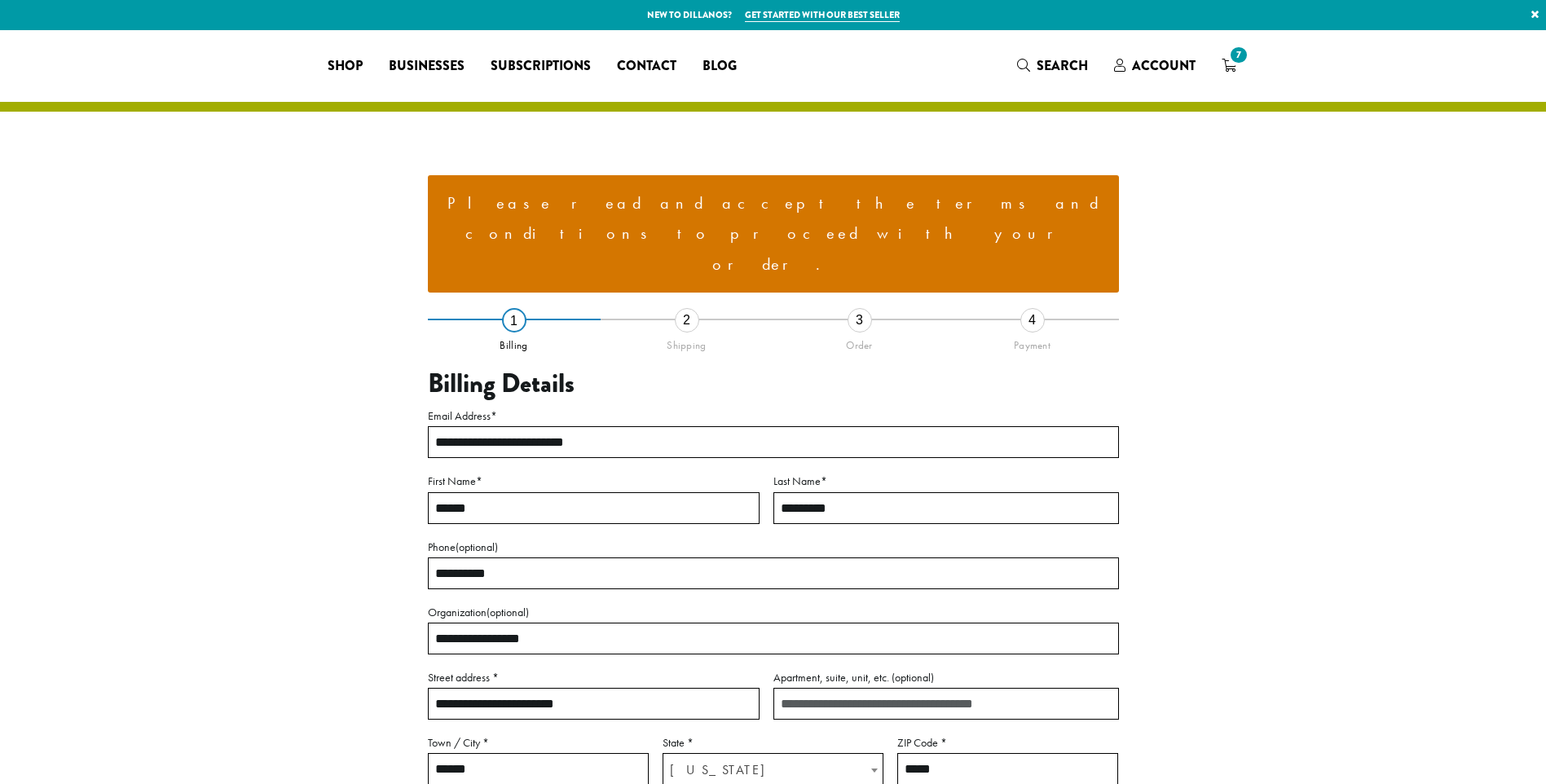
select select "**"
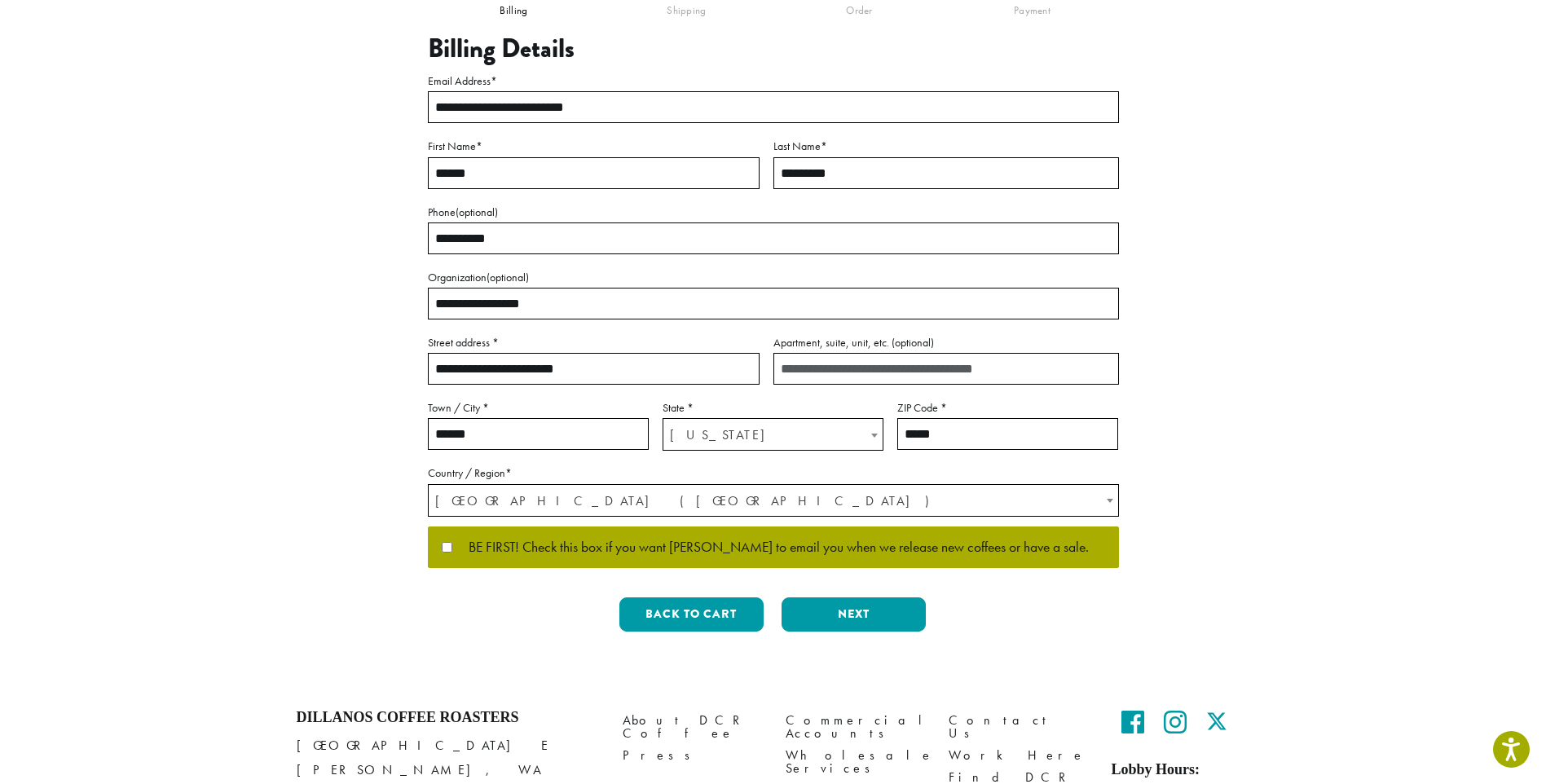
scroll to position [382, 0]
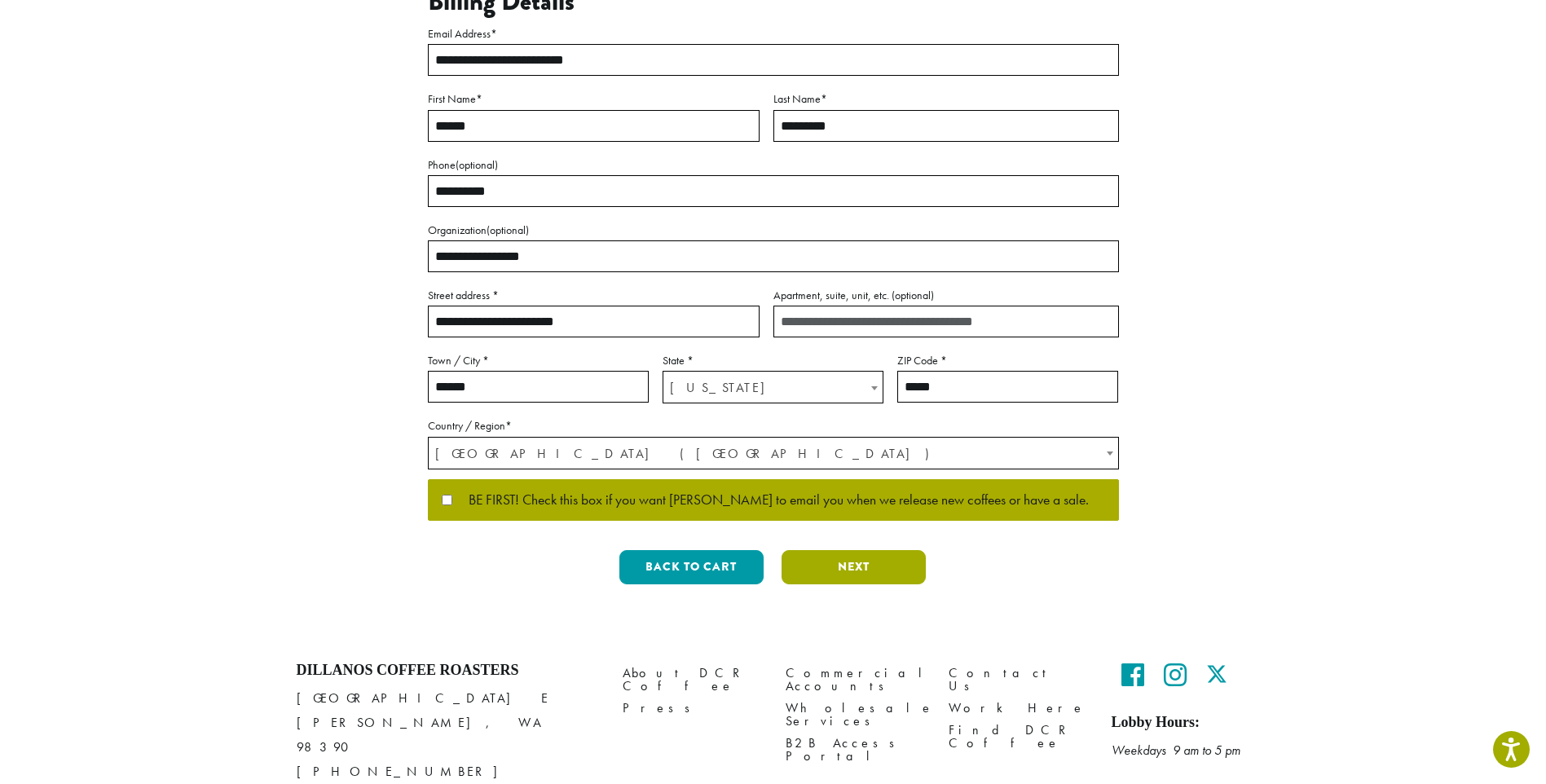
click at [891, 550] on button "Next" at bounding box center [853, 567] width 144 height 34
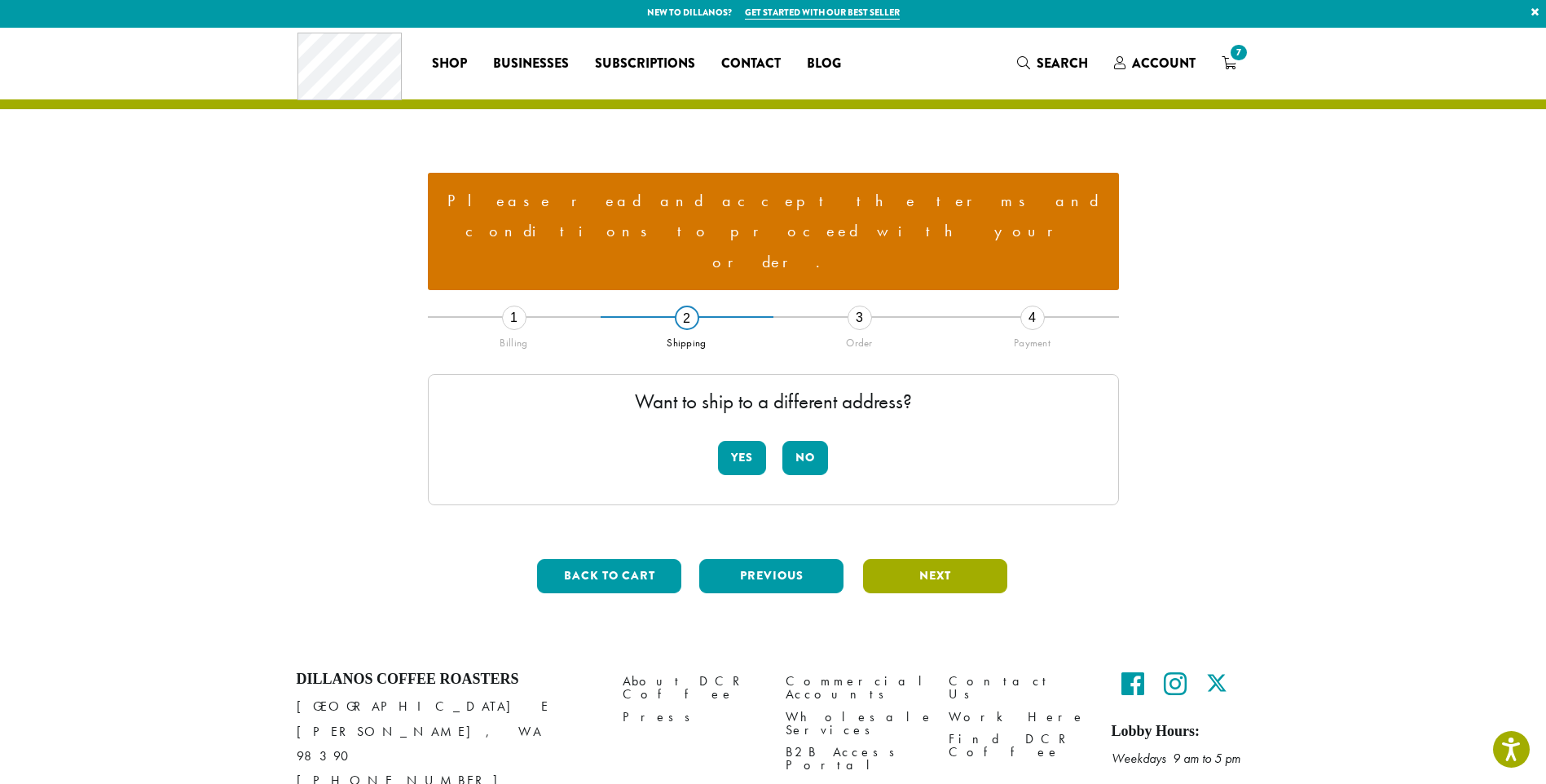
scroll to position [0, 0]
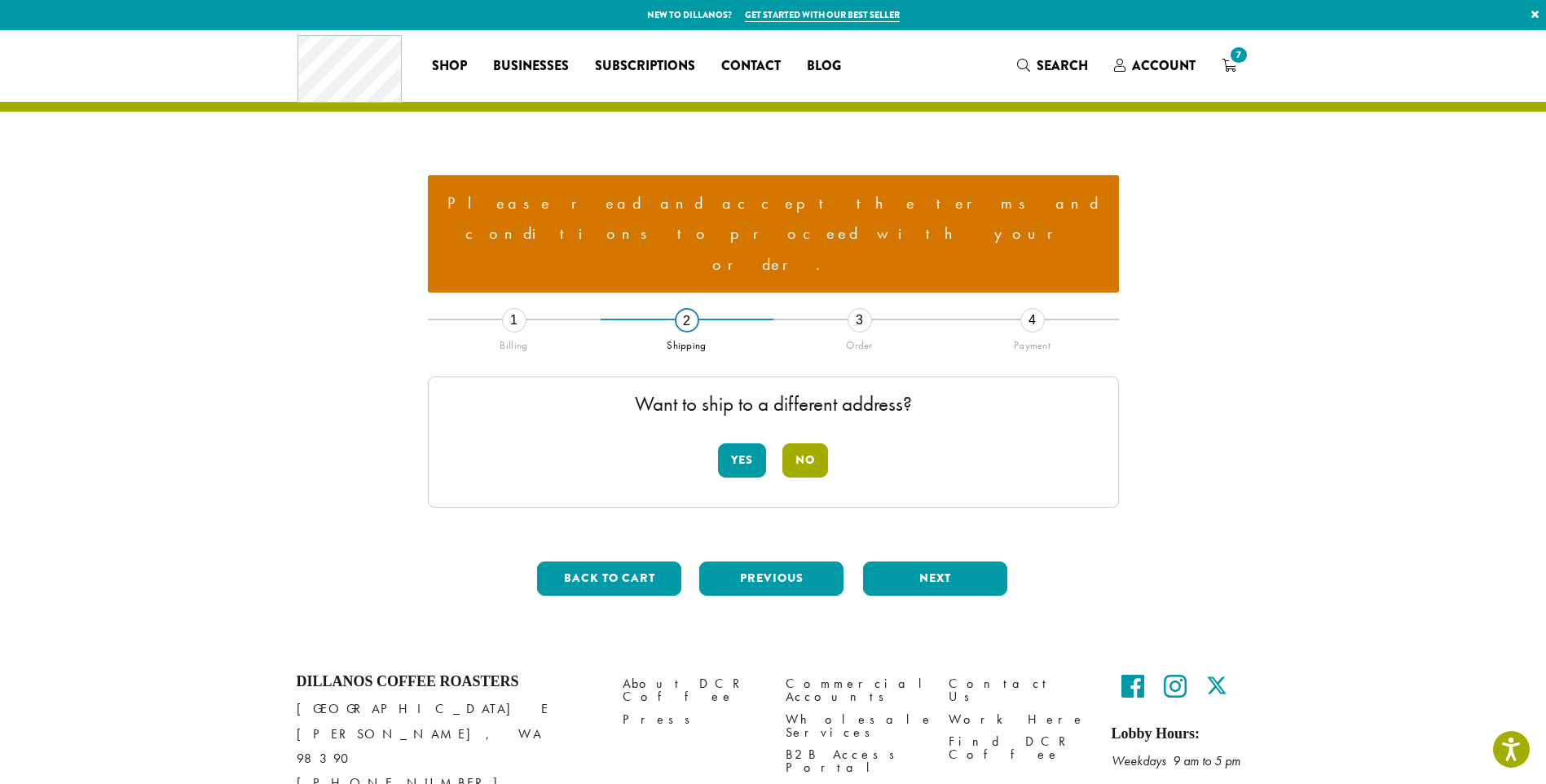
click at [810, 444] on button "No" at bounding box center [805, 460] width 46 height 34
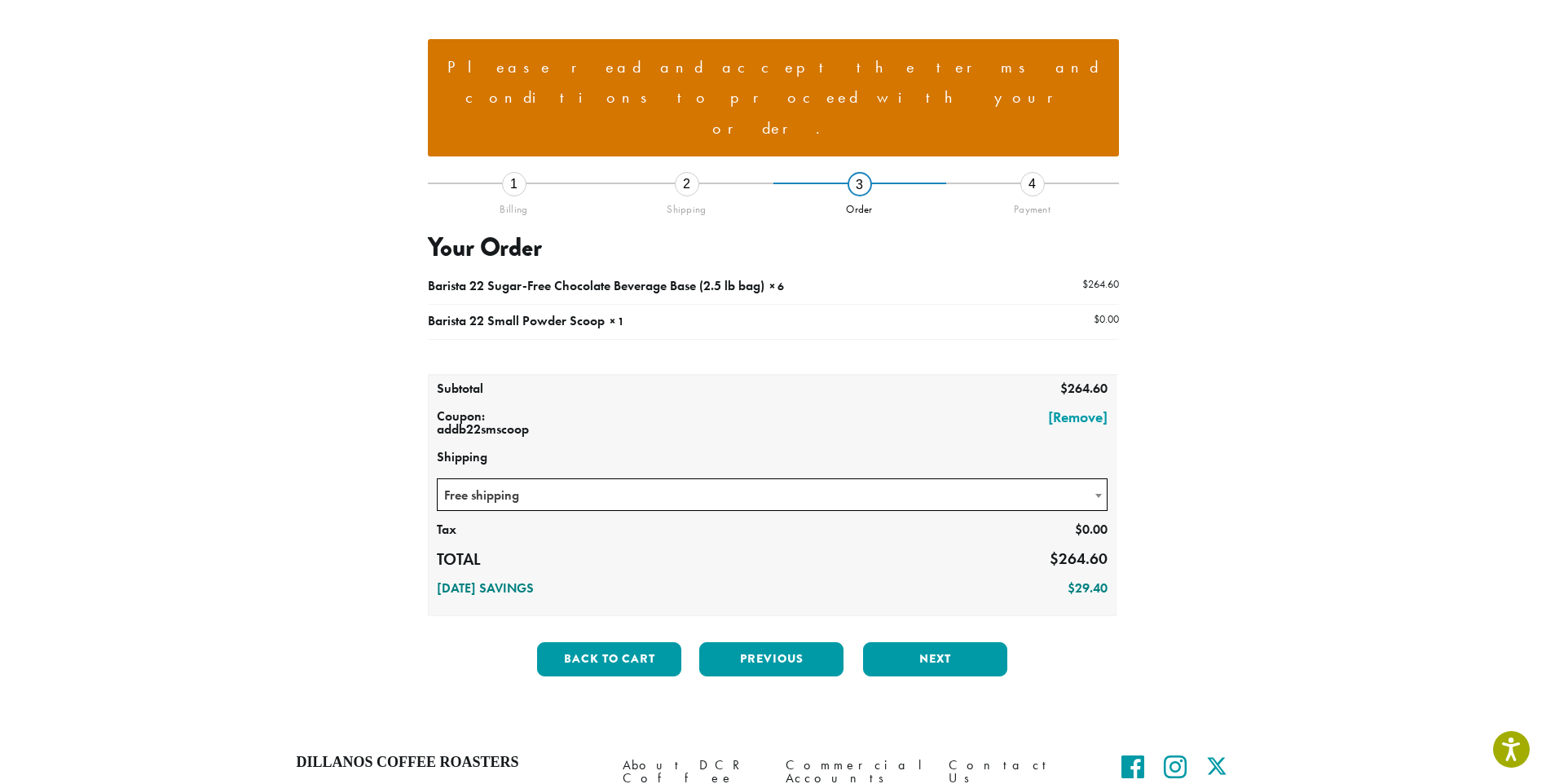
scroll to position [228, 0]
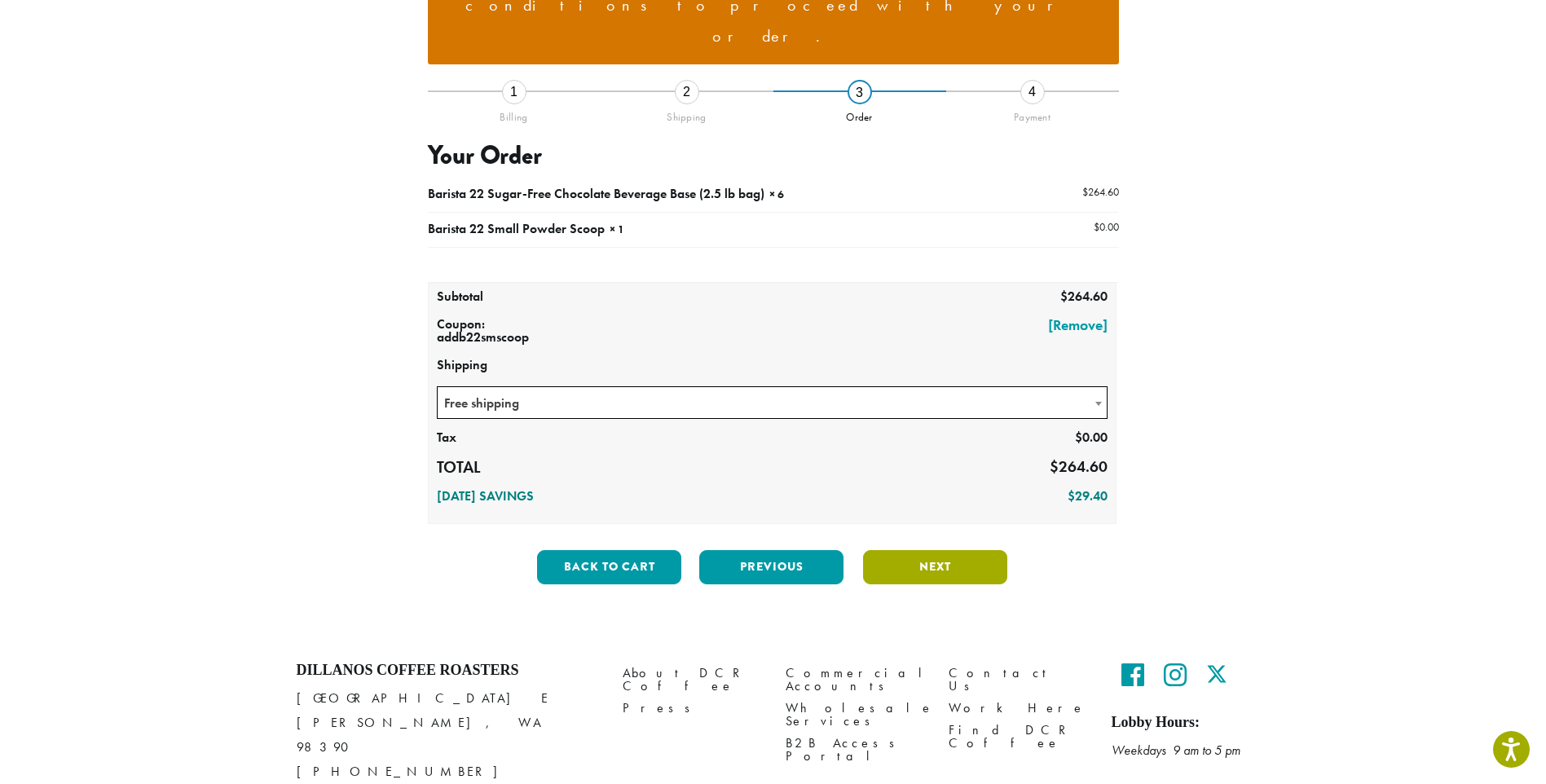
click at [943, 550] on button "Next" at bounding box center [935, 567] width 144 height 34
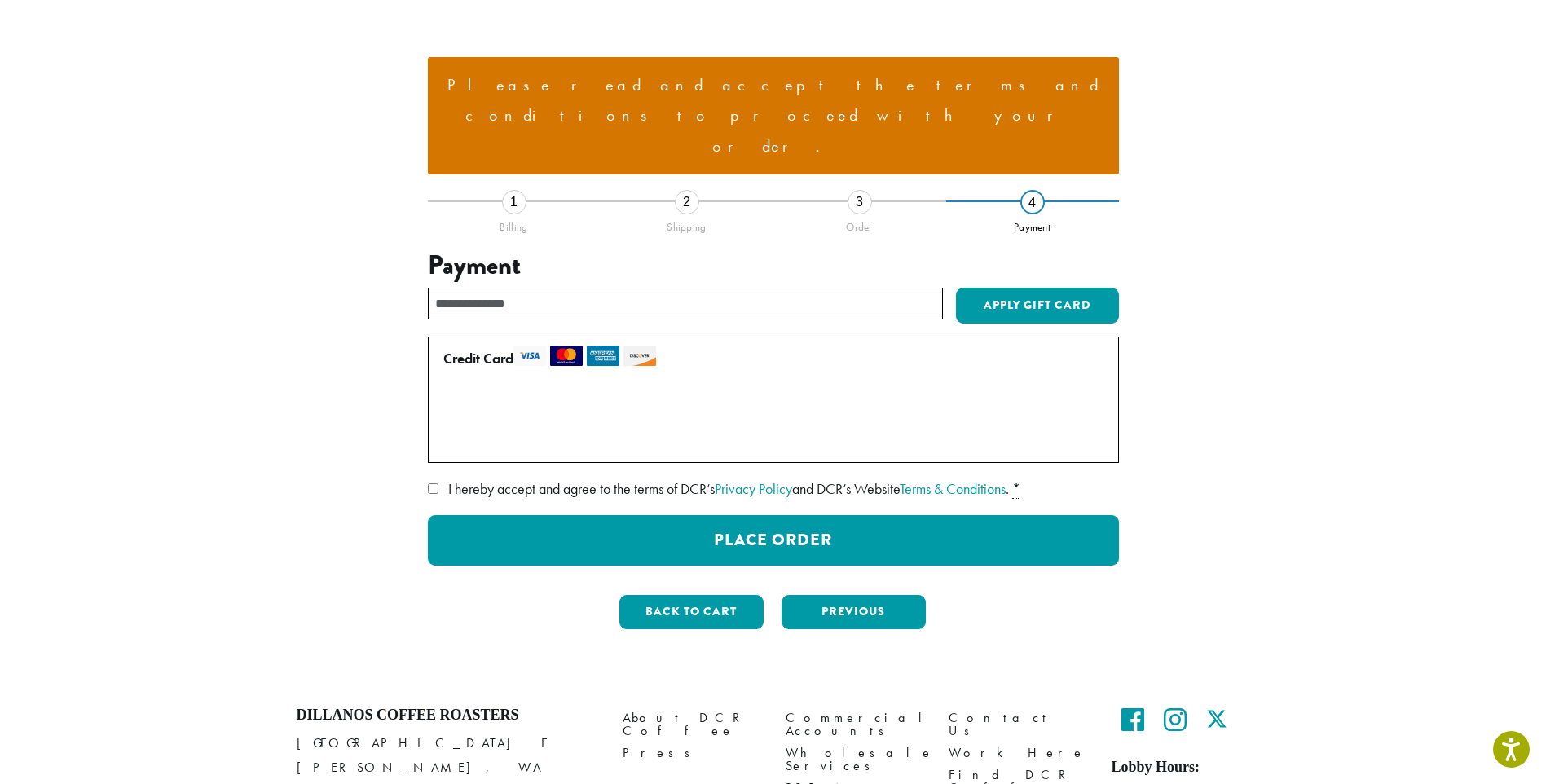
scroll to position [82, 0]
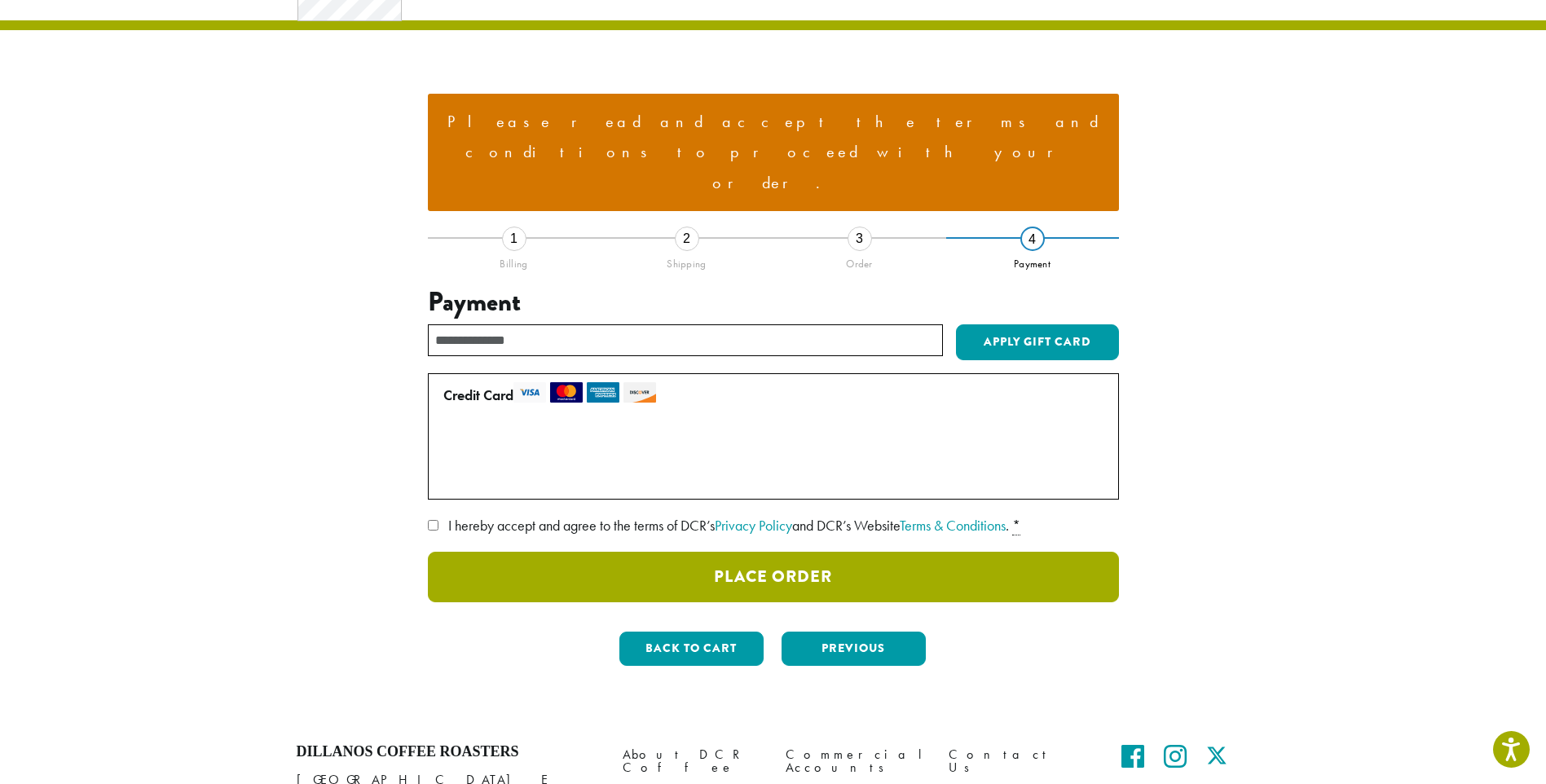
click at [814, 552] on button "Place Order" at bounding box center [773, 577] width 691 height 51
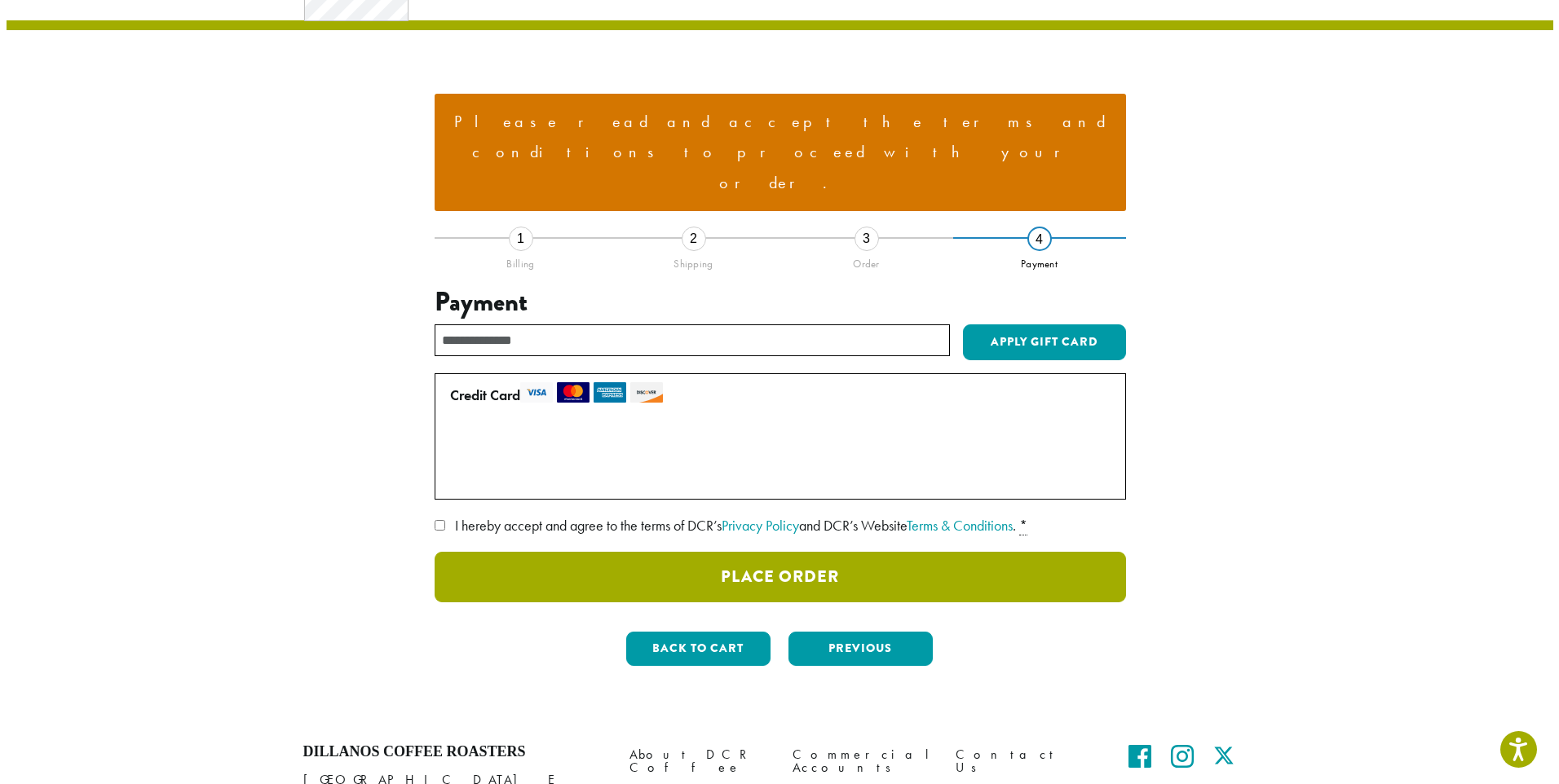
scroll to position [55, 0]
